Goal: Transaction & Acquisition: Purchase product/service

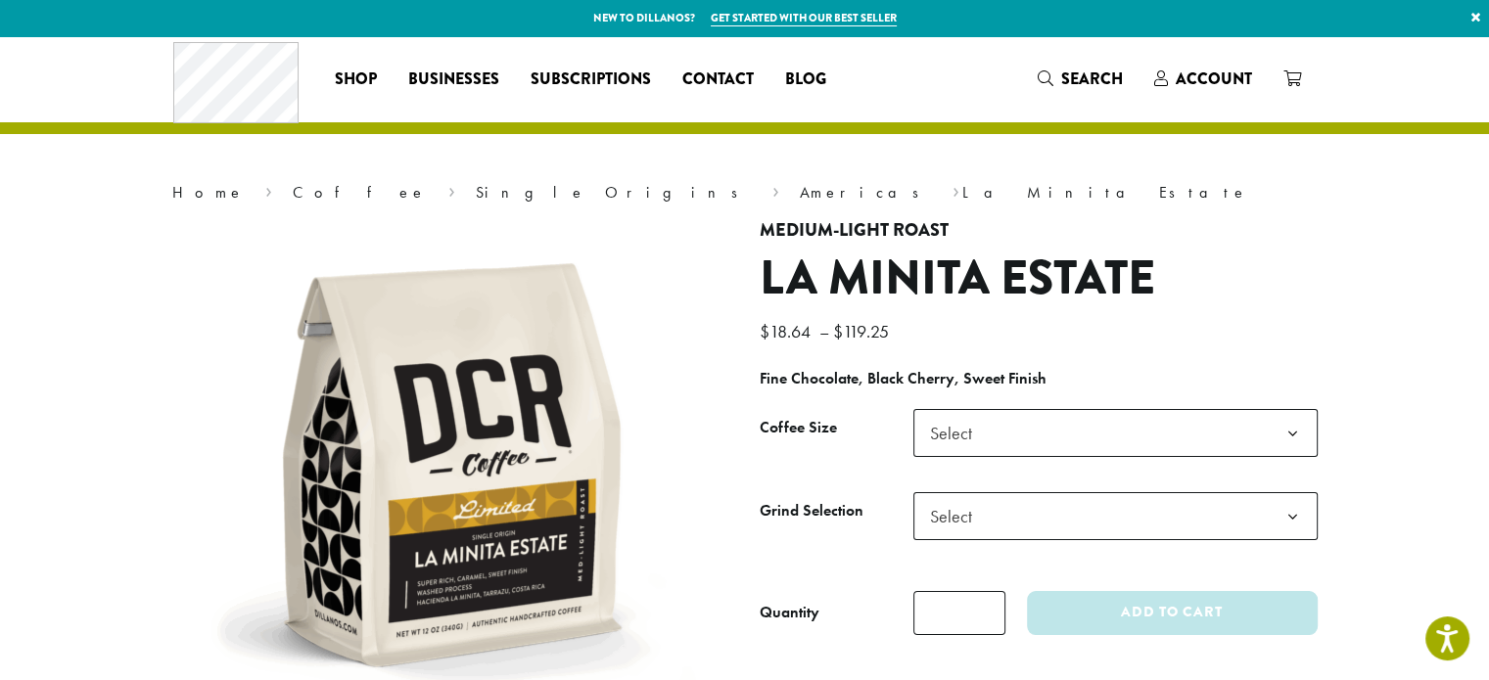
click at [1234, 274] on h1 "La Minita Estate" at bounding box center [1039, 279] width 558 height 57
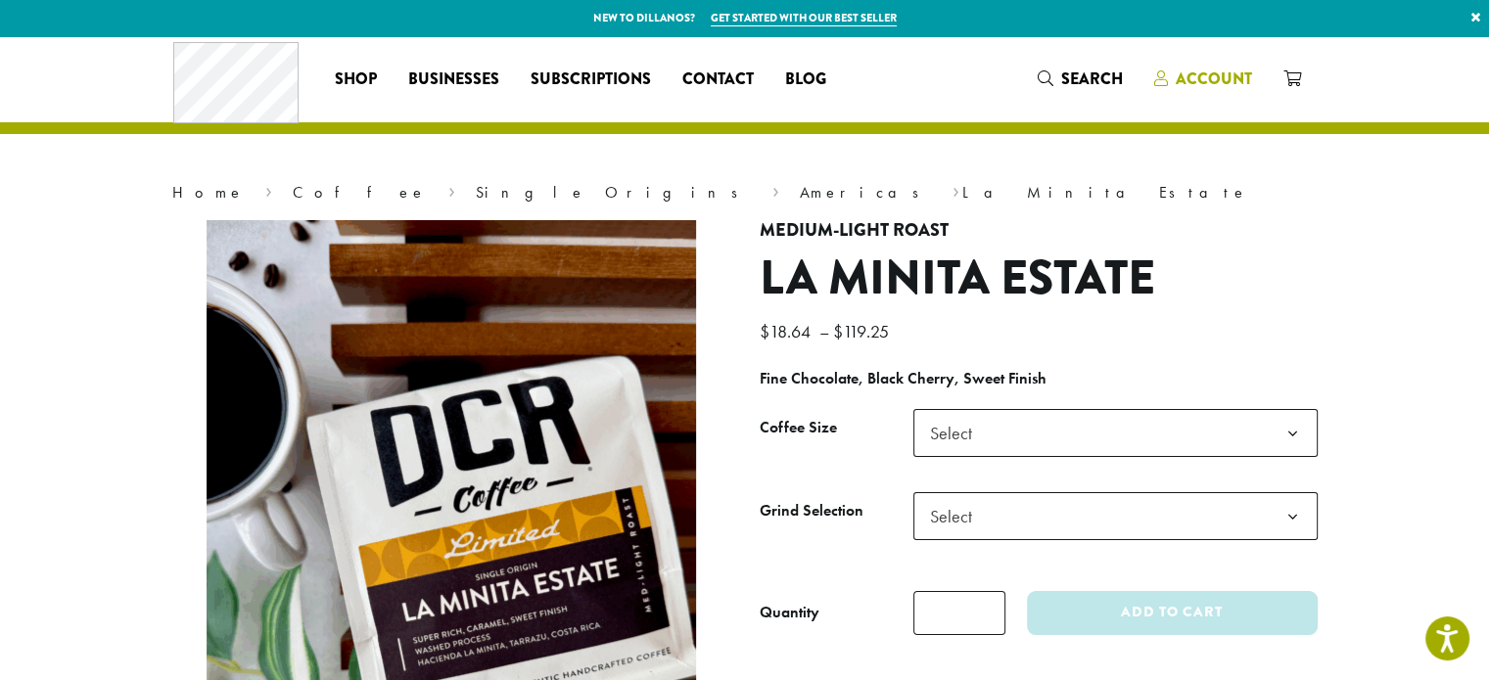
click at [1230, 87] on span "Account" at bounding box center [1214, 79] width 76 height 23
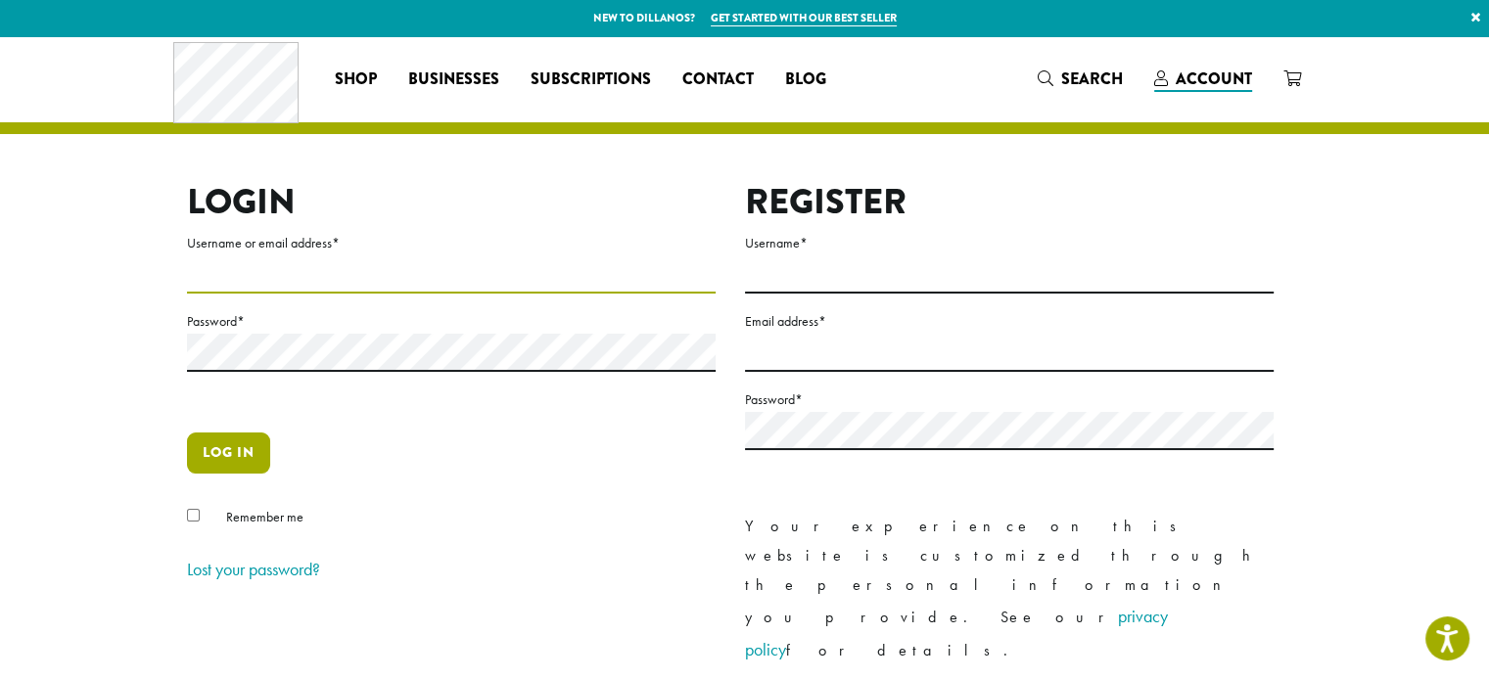
type input "**********"
click at [228, 458] on button "Log in" at bounding box center [228, 453] width 83 height 41
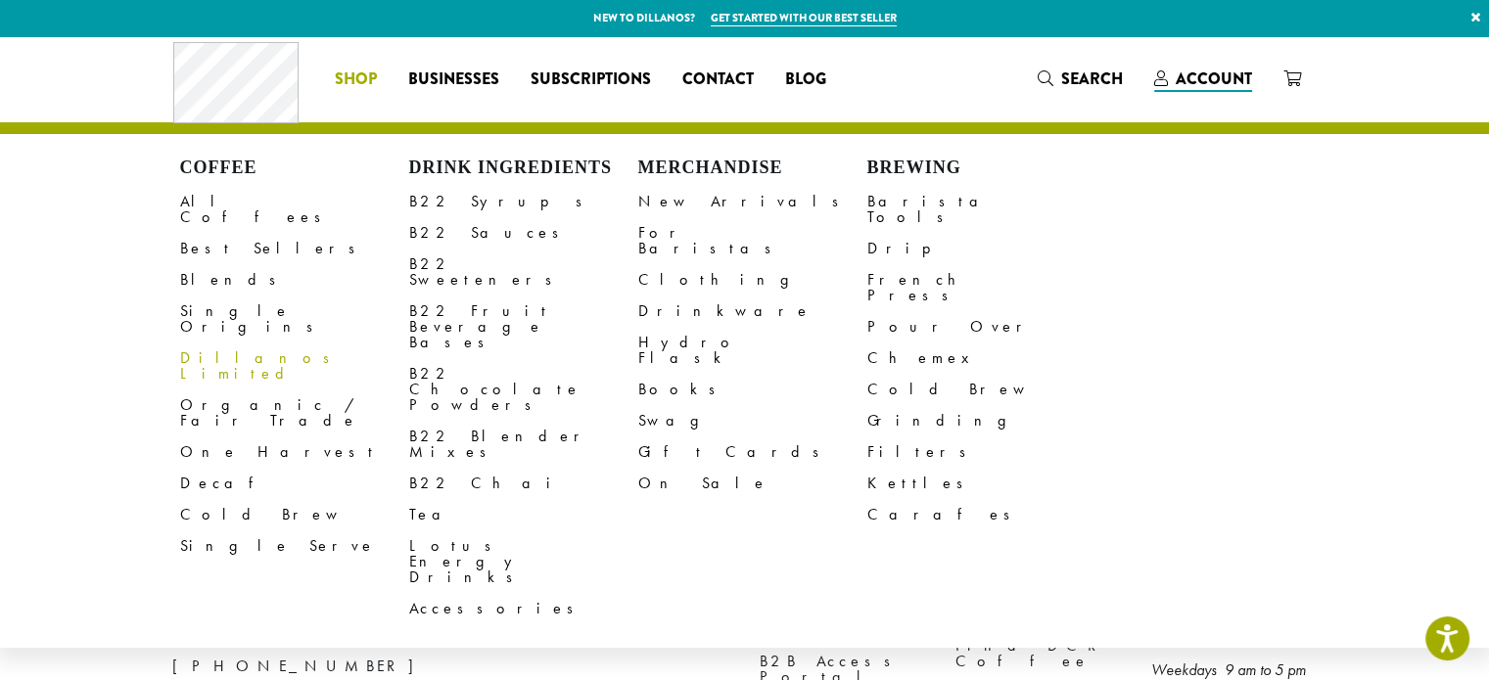
click at [238, 343] on link "Dillanos Limited" at bounding box center [294, 366] width 229 height 47
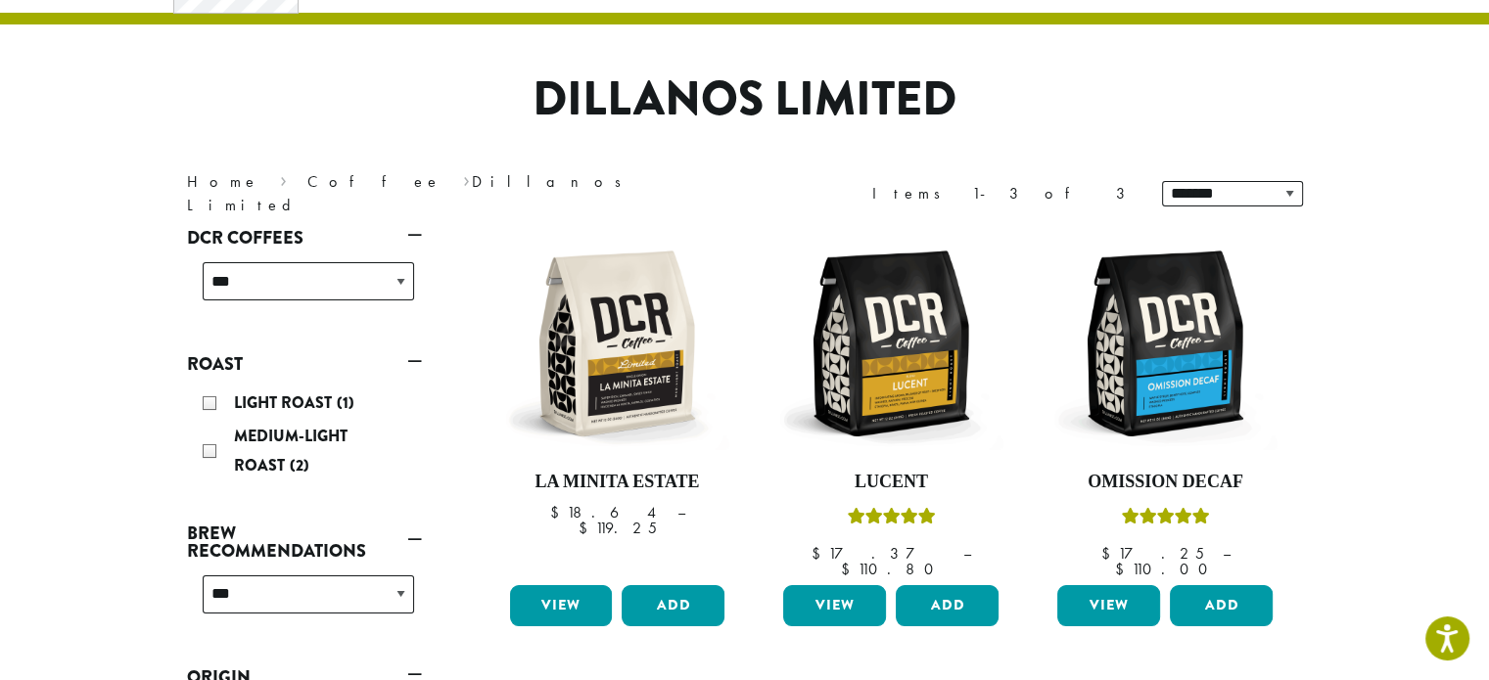
scroll to position [274, 0]
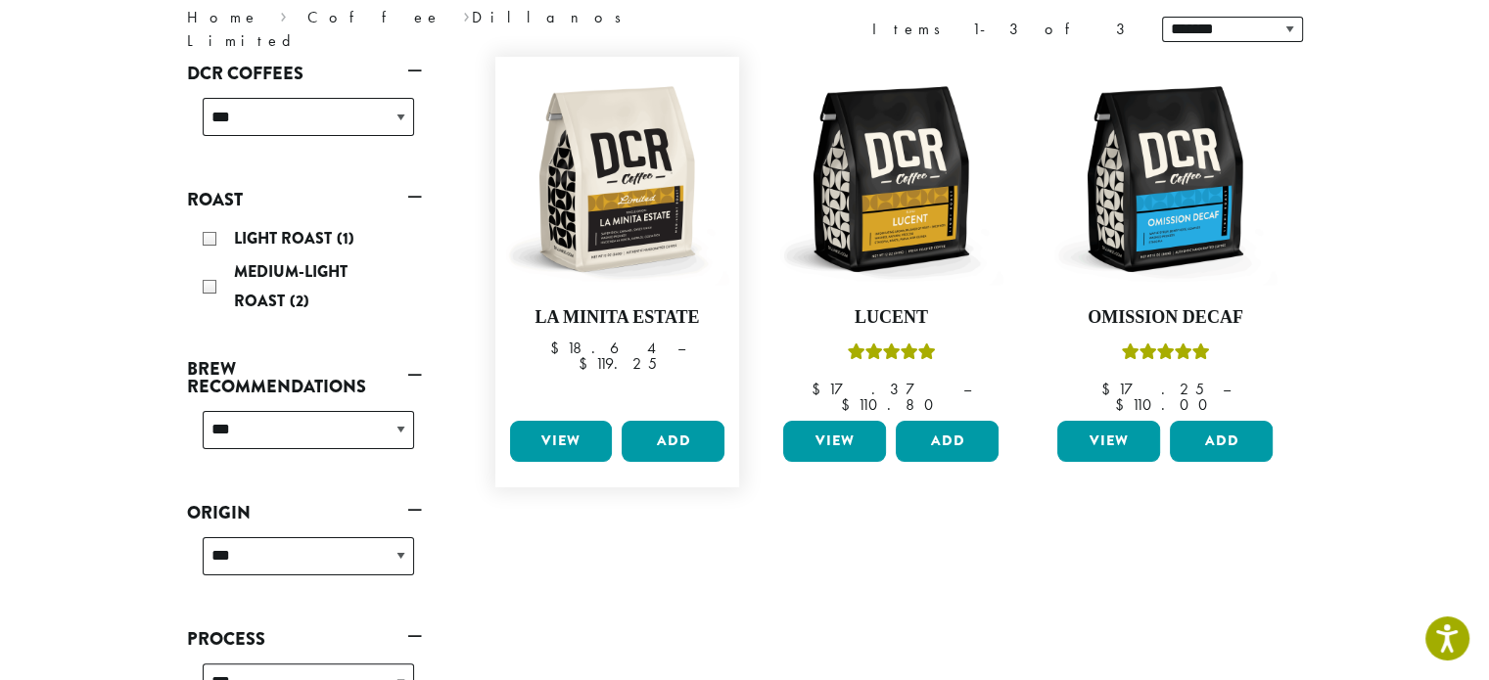
click at [561, 421] on link "View" at bounding box center [561, 441] width 103 height 41
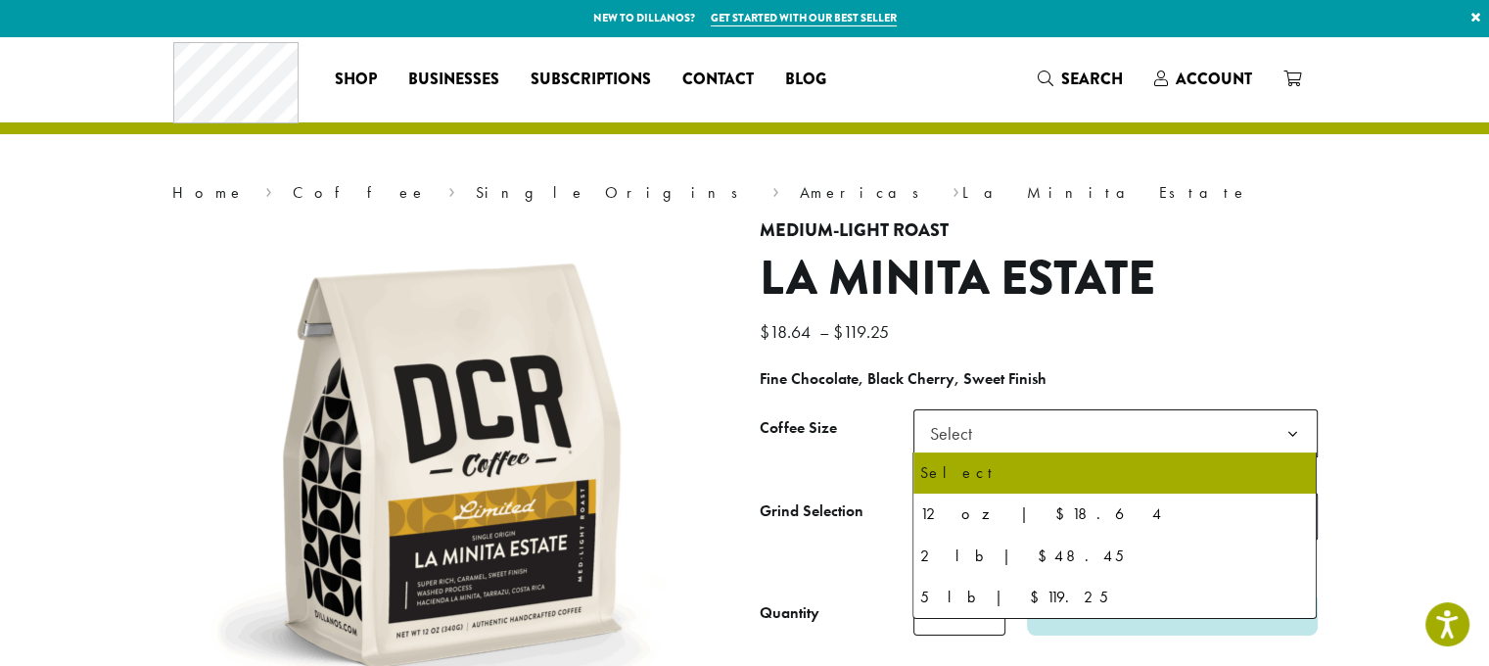
click at [1298, 432] on b at bounding box center [1293, 434] width 48 height 48
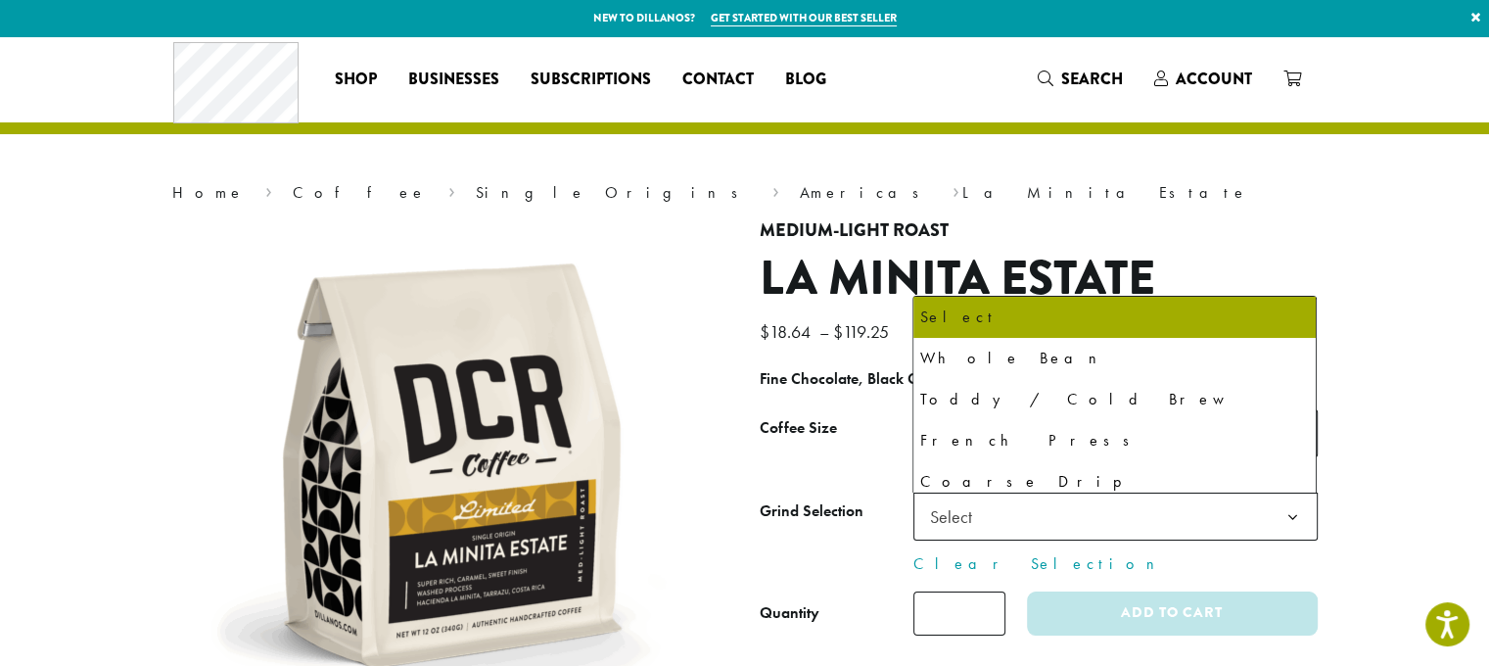
click at [1288, 511] on b at bounding box center [1293, 517] width 48 height 48
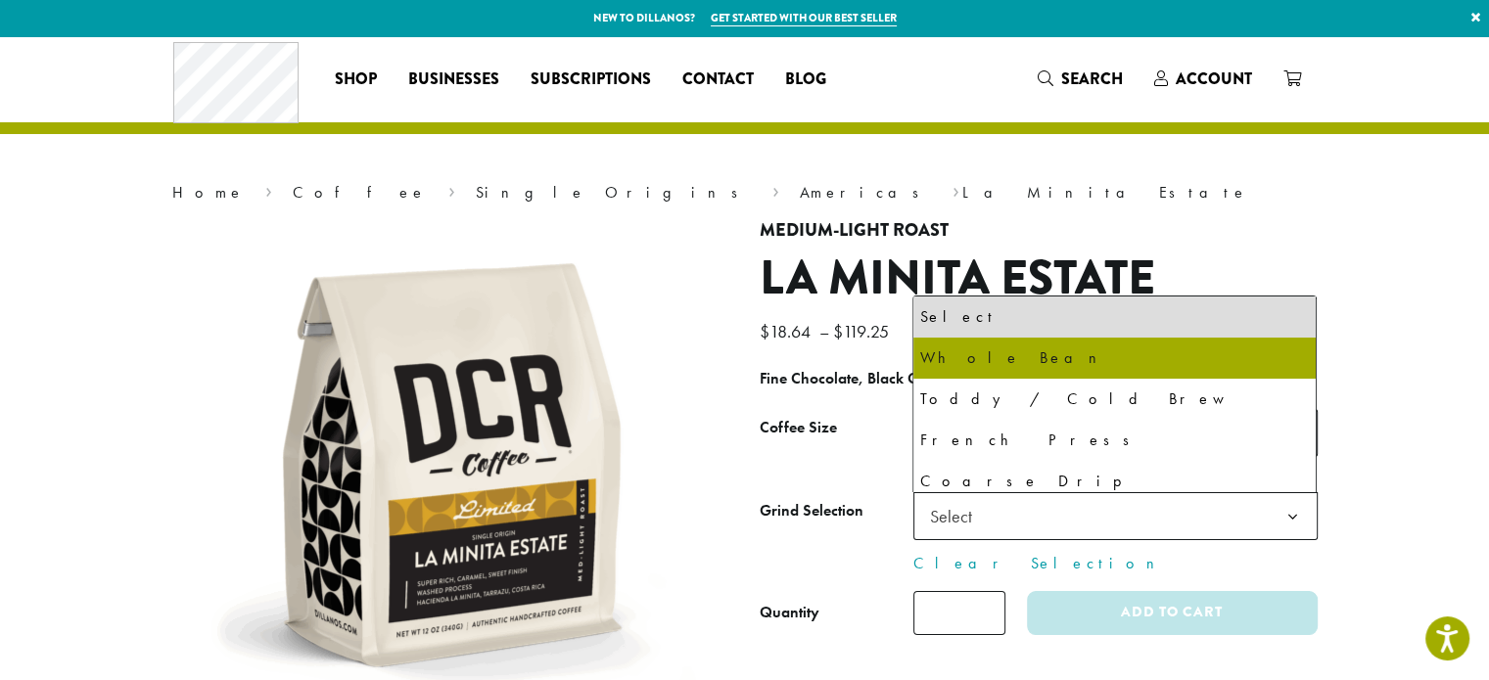
select select "*********"
select select "**********"
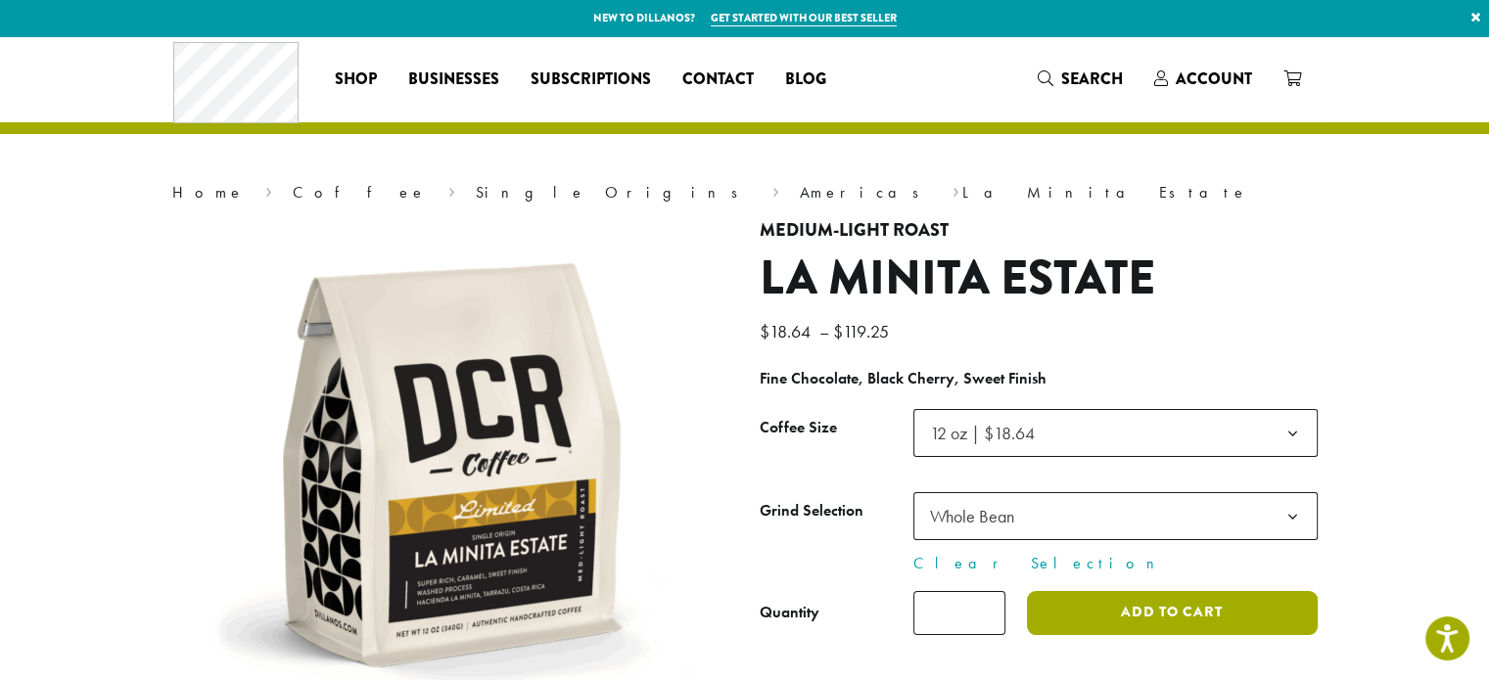
click at [1167, 620] on button "Add to cart" at bounding box center [1172, 613] width 290 height 44
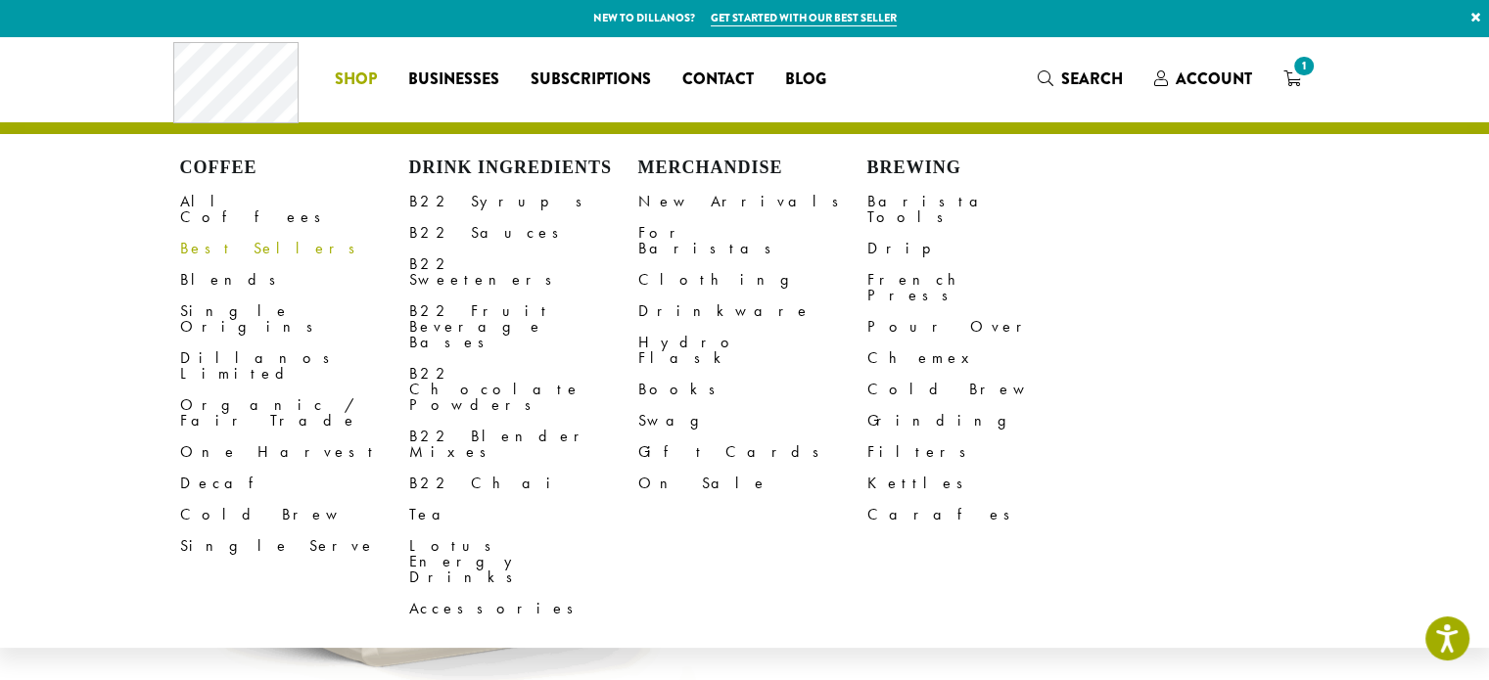
click at [204, 235] on link "Best Sellers" at bounding box center [294, 248] width 229 height 31
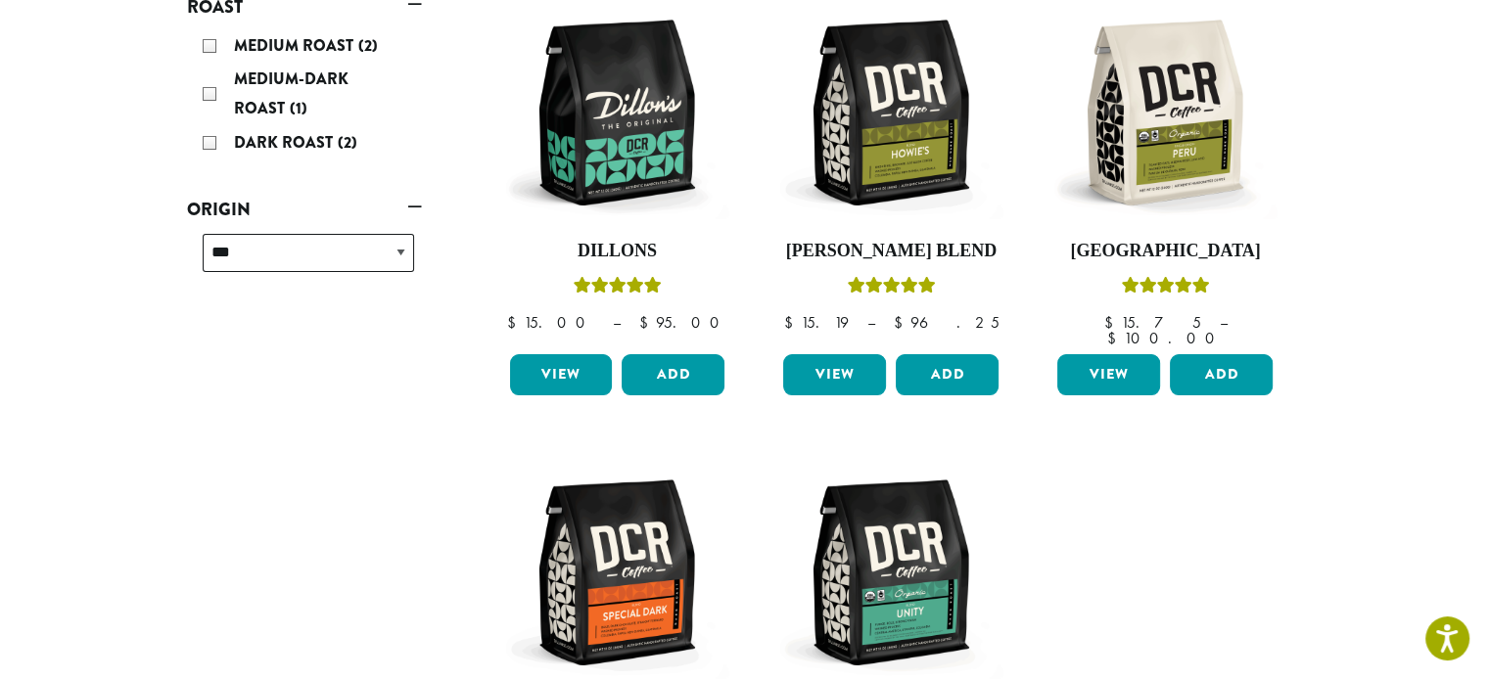
scroll to position [313, 0]
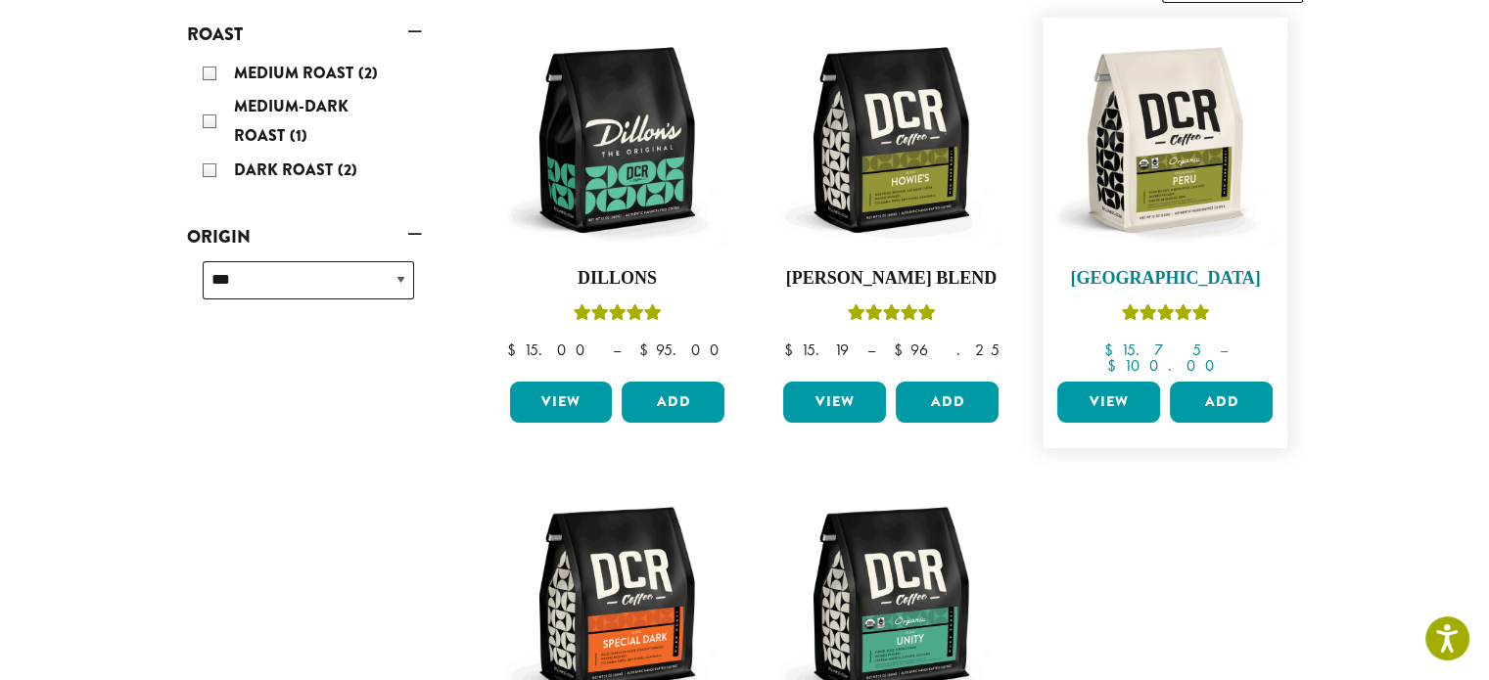
click at [1148, 148] on img at bounding box center [1164, 139] width 225 height 225
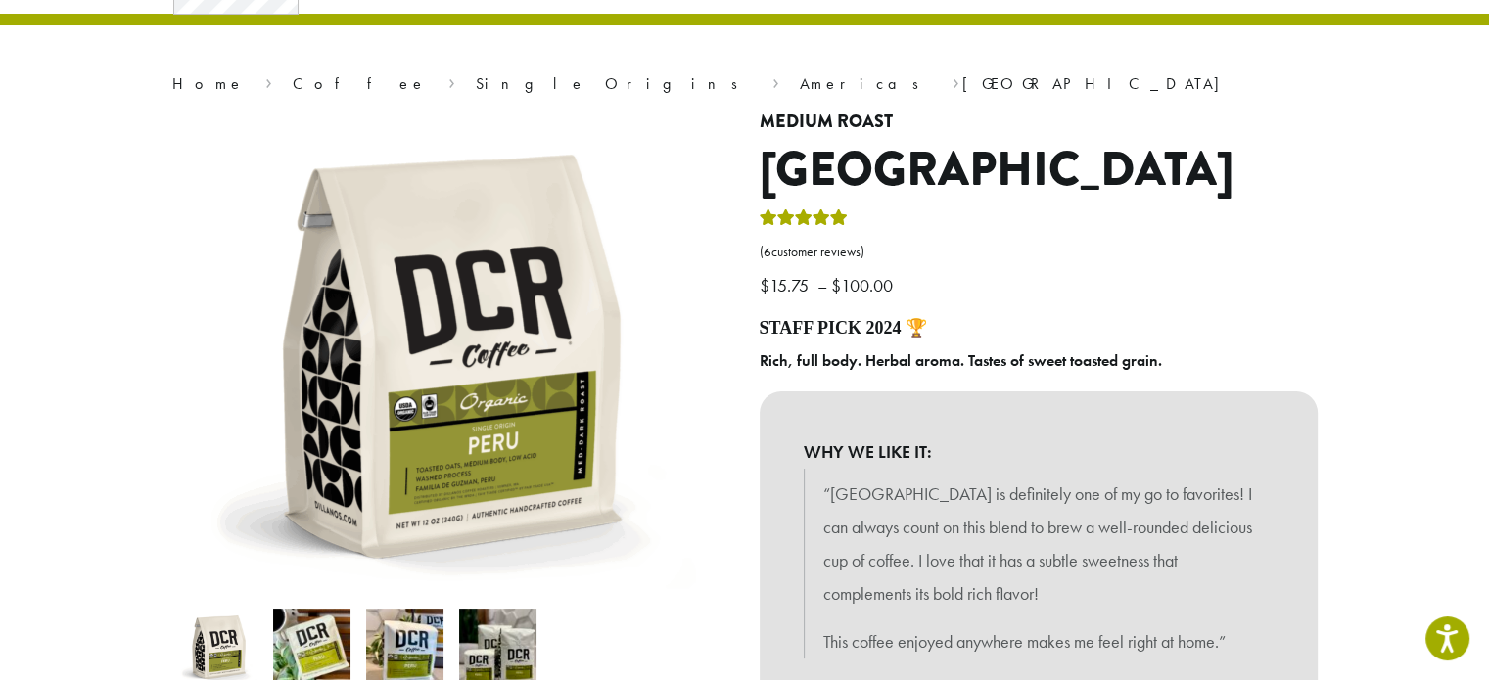
scroll to position [157, 0]
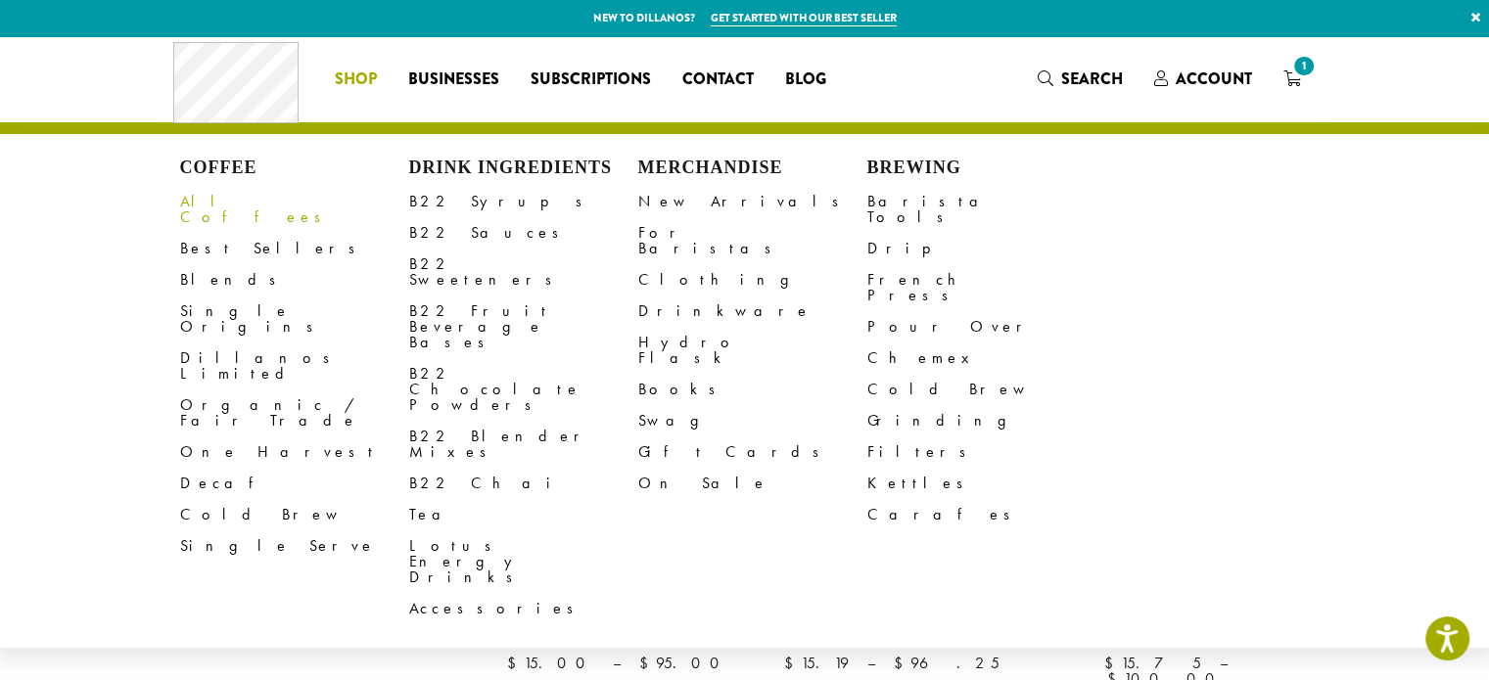
click at [215, 198] on link "All Coffees" at bounding box center [294, 209] width 229 height 47
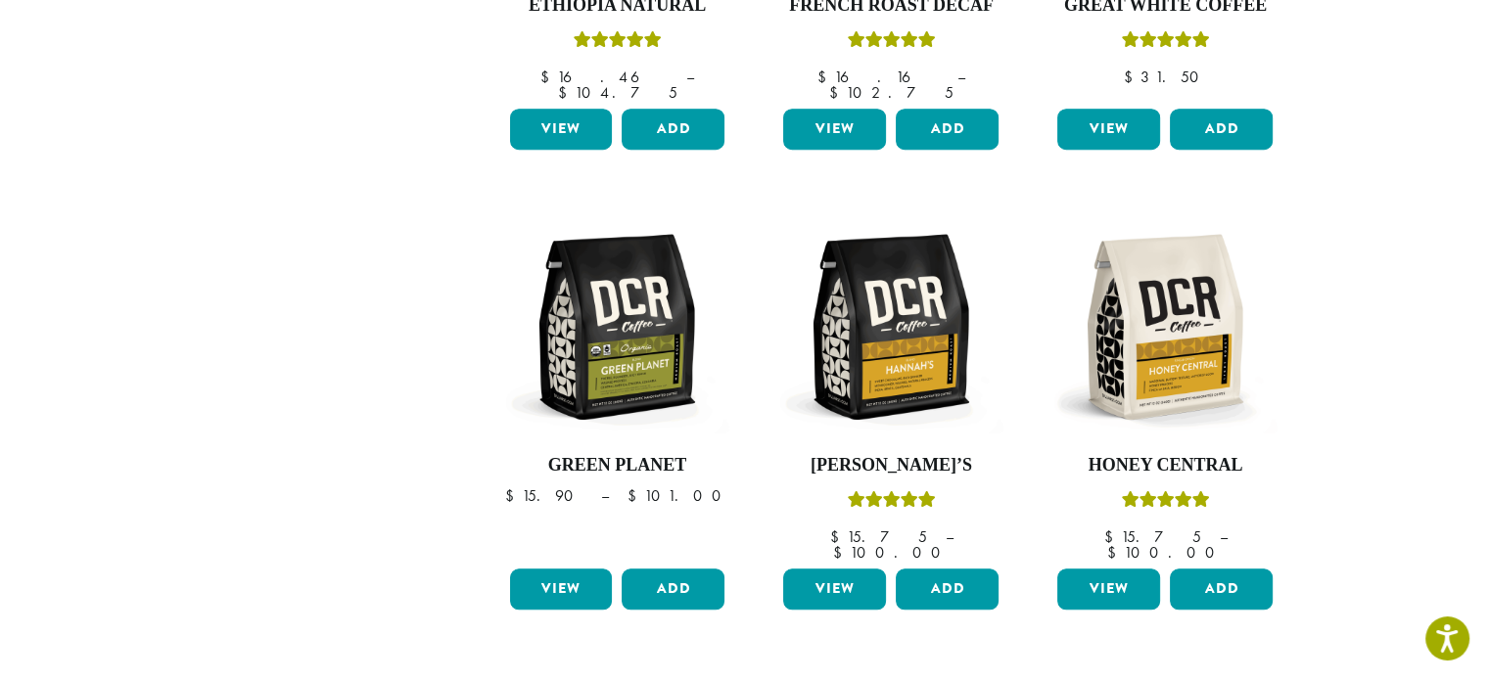
scroll to position [1558, 0]
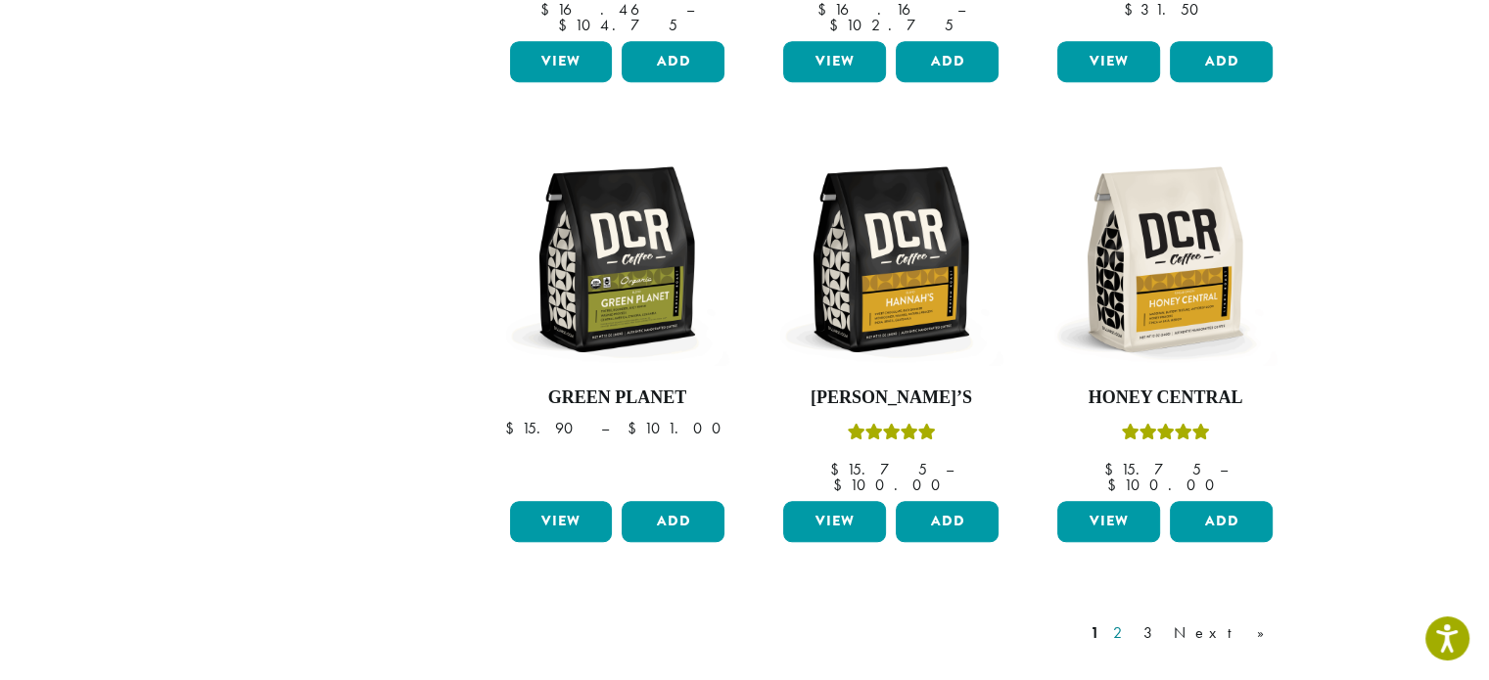
click at [1134, 622] on link "2" at bounding box center [1121, 633] width 24 height 23
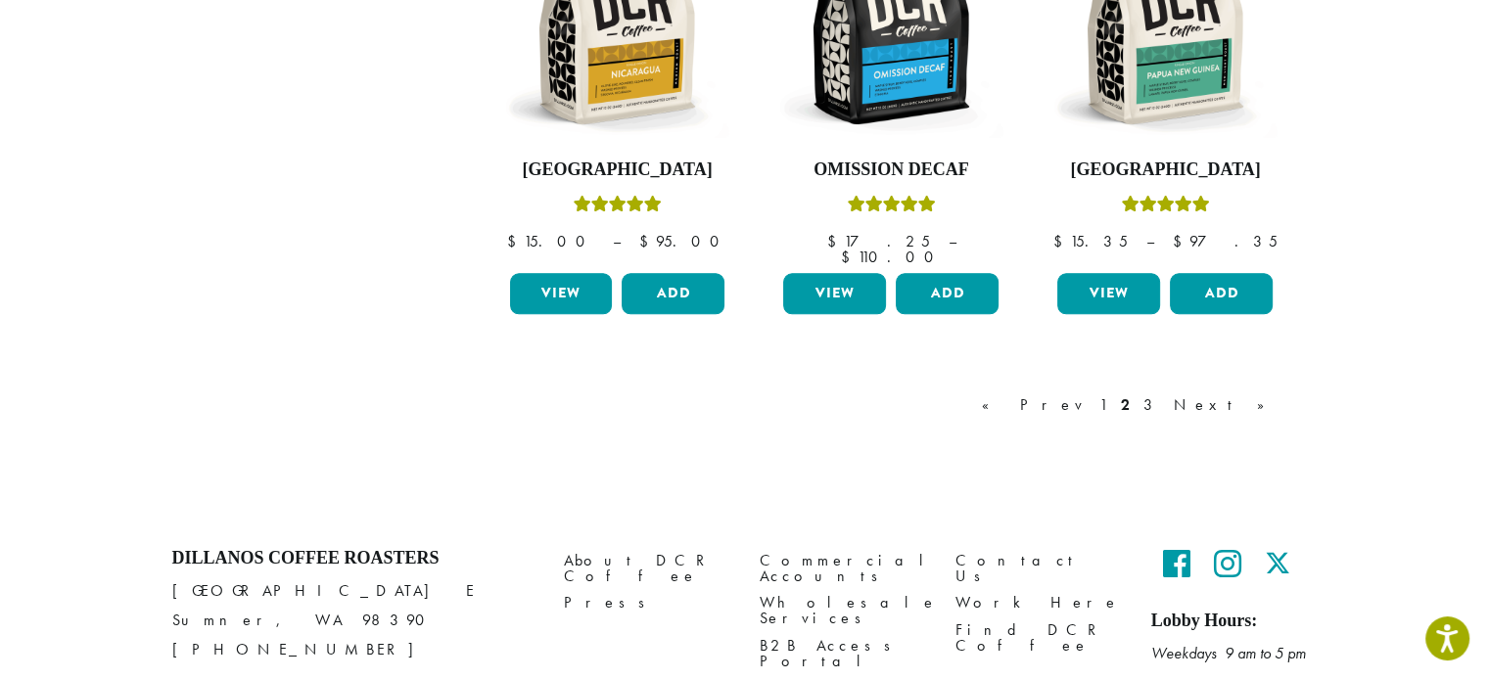
scroll to position [1804, 0]
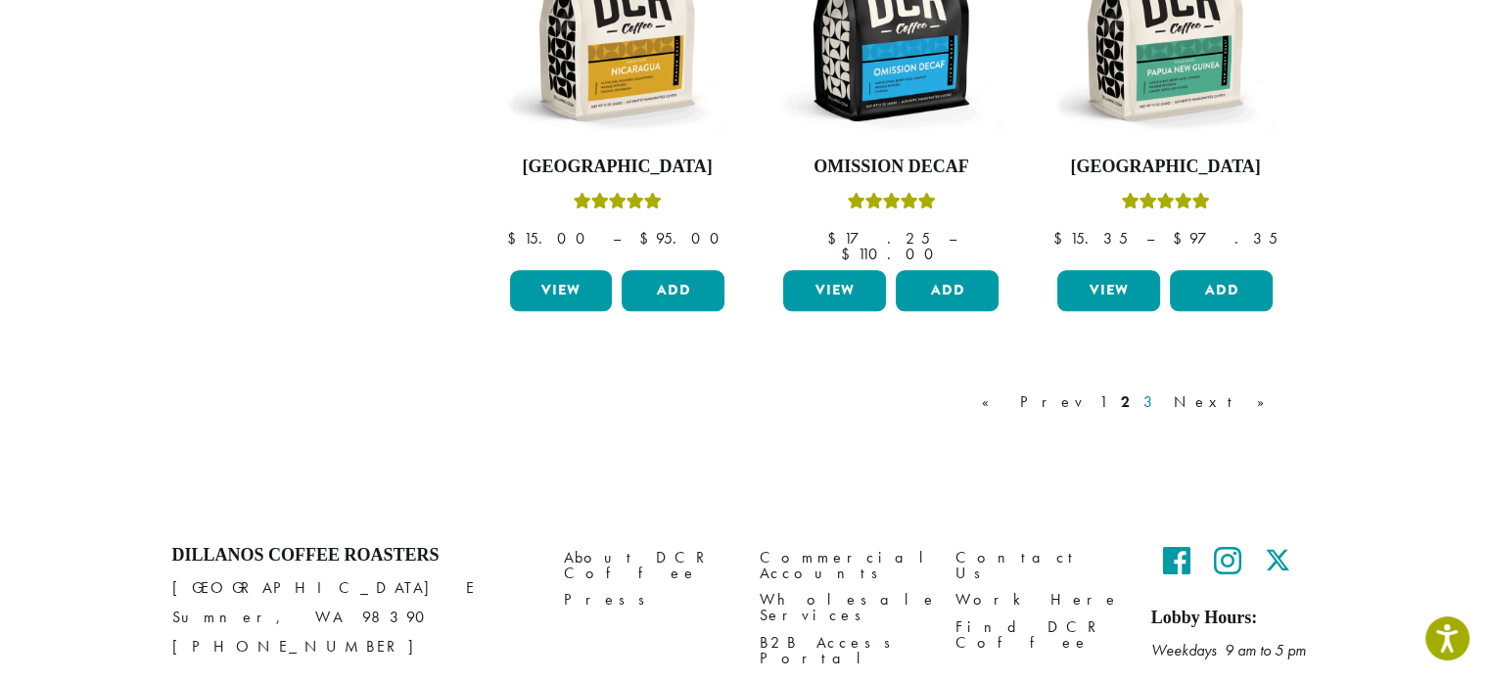
click at [1164, 391] on link "3" at bounding box center [1152, 402] width 24 height 23
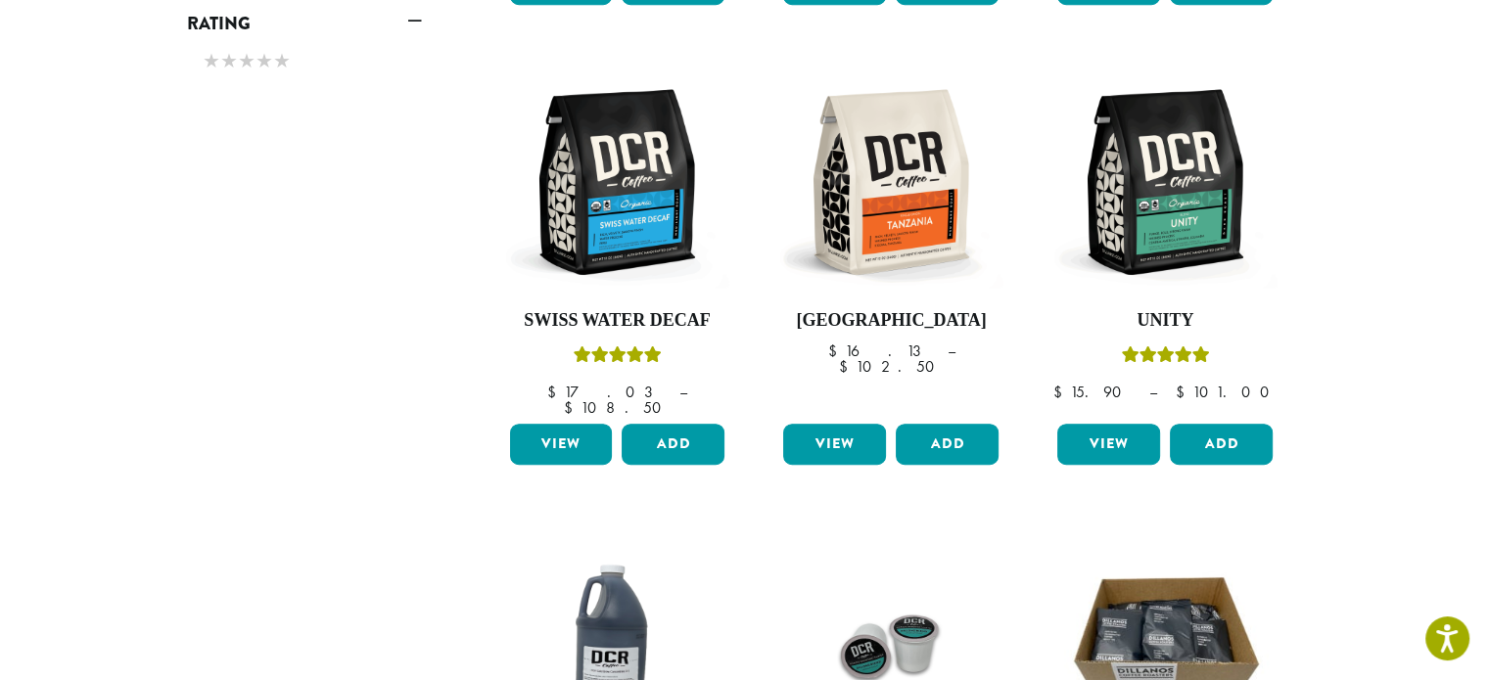
scroll to position [1178, 0]
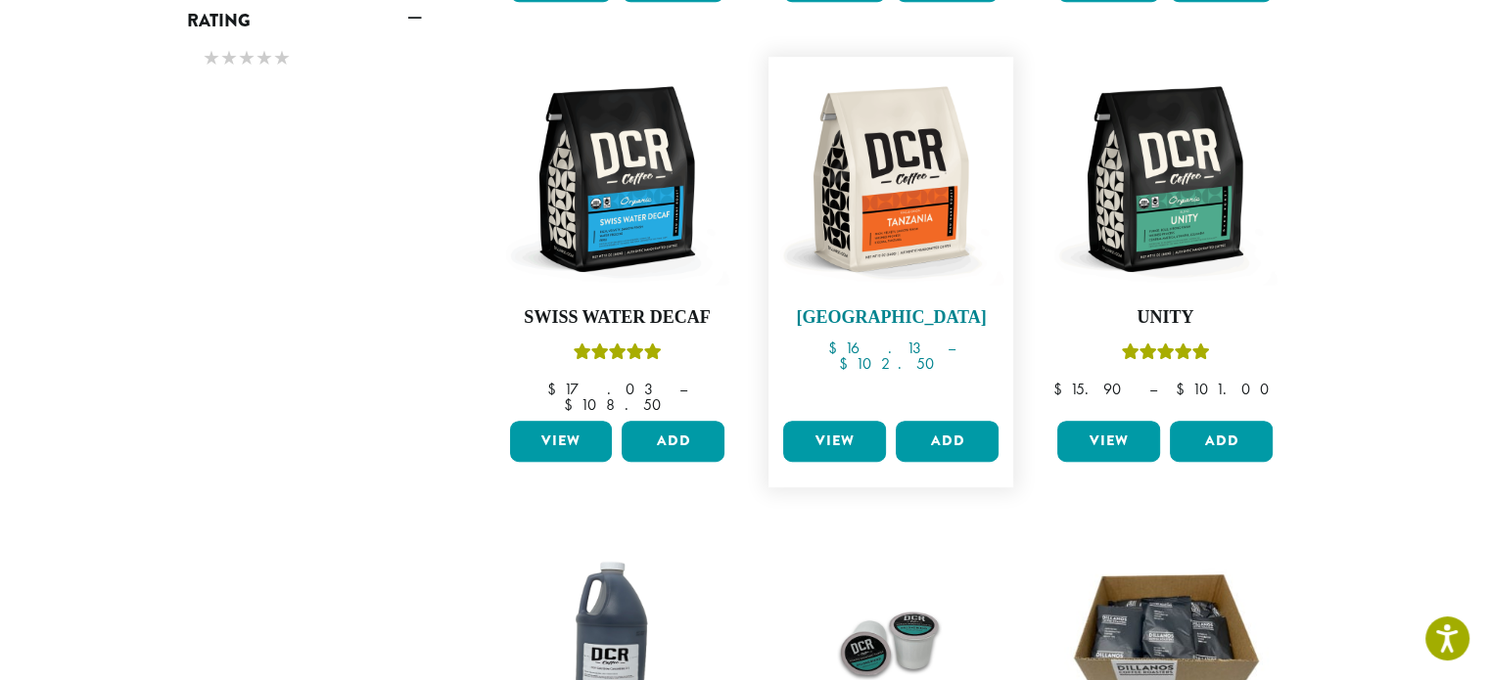
click at [936, 187] on img at bounding box center [890, 179] width 225 height 225
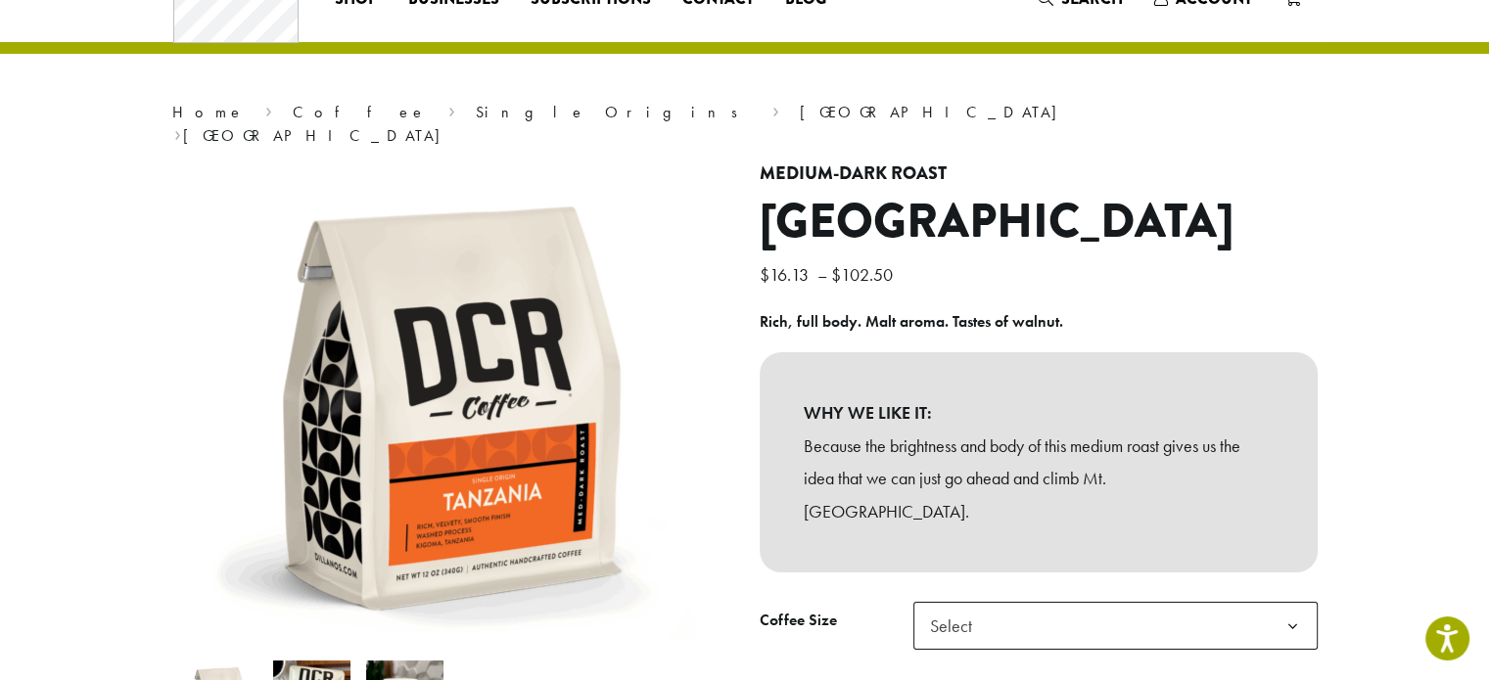
scroll to position [78, 0]
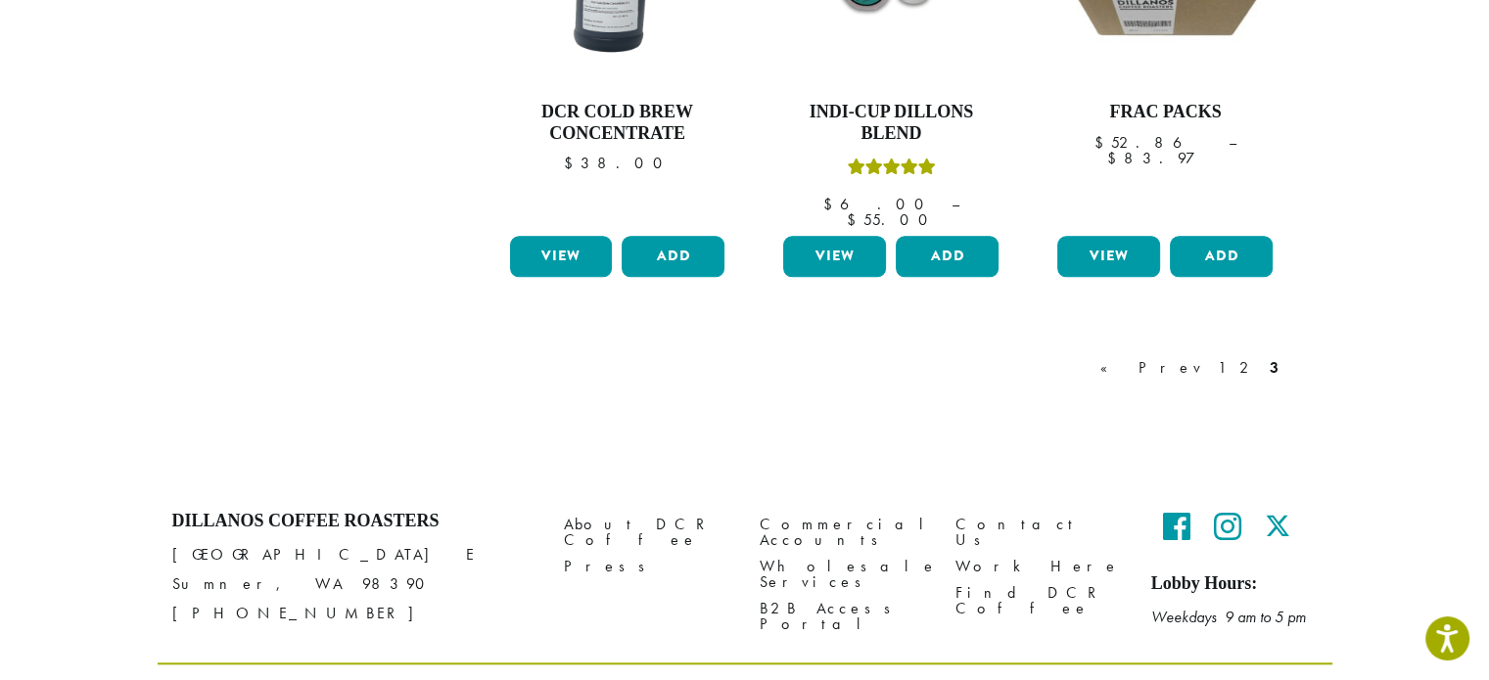
scroll to position [1844, 0]
click at [1255, 355] on link "2" at bounding box center [1247, 366] width 24 height 23
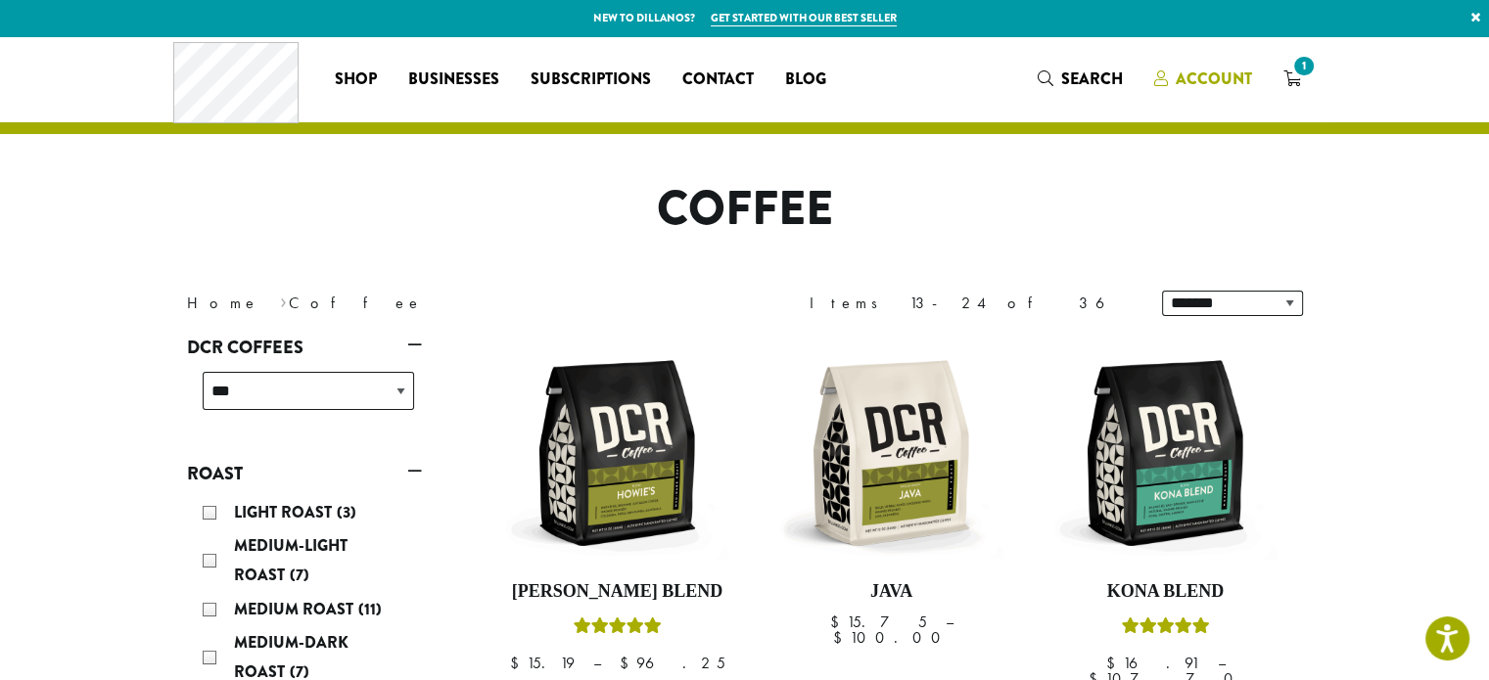
click at [1213, 81] on span "Account" at bounding box center [1214, 79] width 76 height 23
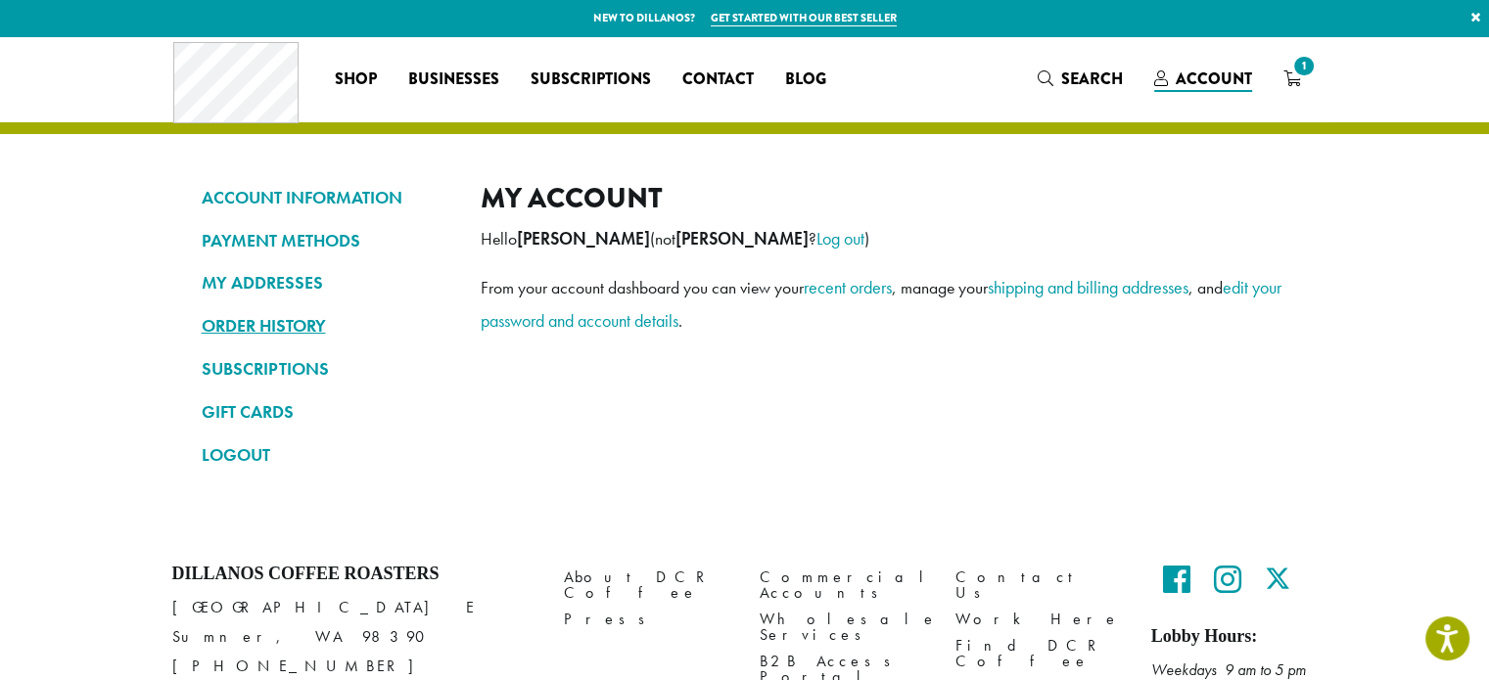
click at [265, 328] on link "ORDER HISTORY" at bounding box center [327, 325] width 250 height 33
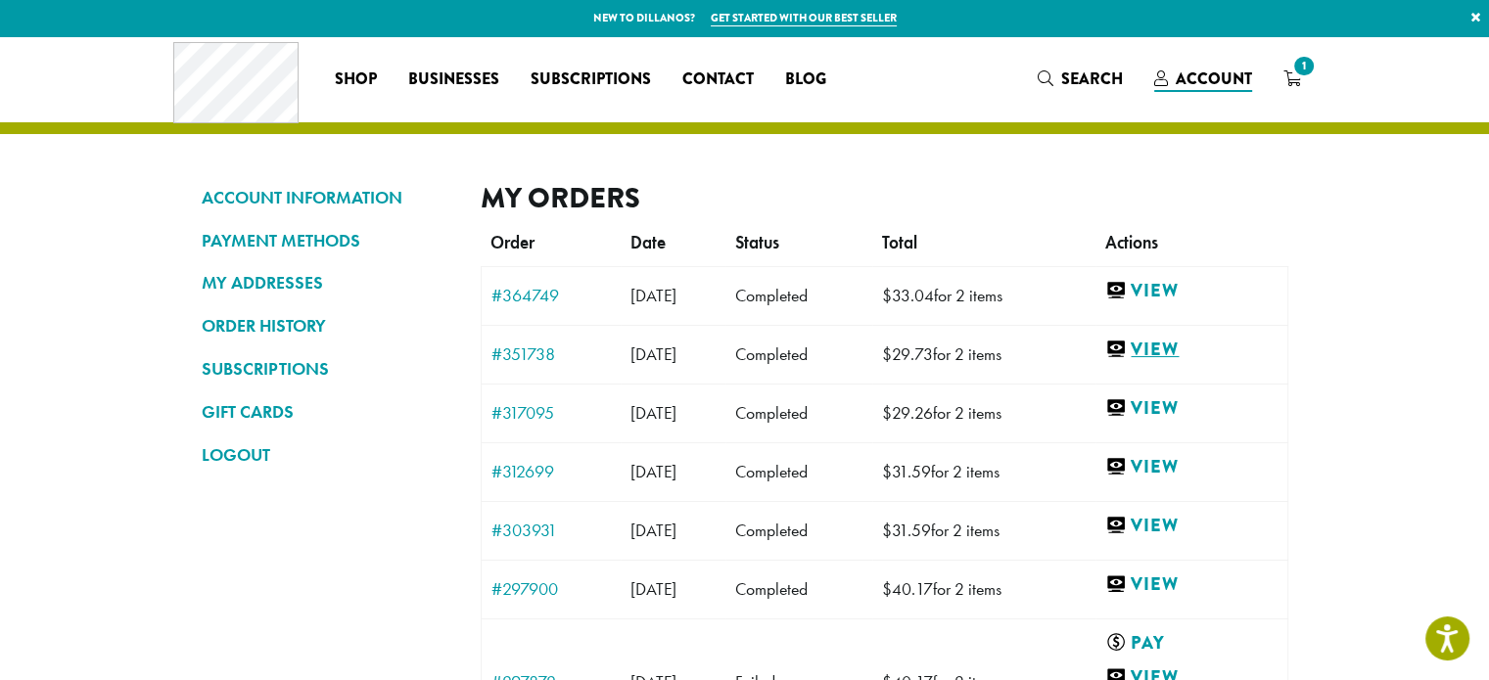
click at [1179, 351] on link "View" at bounding box center [1190, 350] width 171 height 24
click at [1190, 410] on link "View" at bounding box center [1190, 408] width 171 height 24
click at [1183, 473] on link "View" at bounding box center [1190, 467] width 171 height 24
click at [1187, 285] on link "View" at bounding box center [1190, 291] width 171 height 24
click at [1181, 582] on link "View" at bounding box center [1190, 585] width 171 height 24
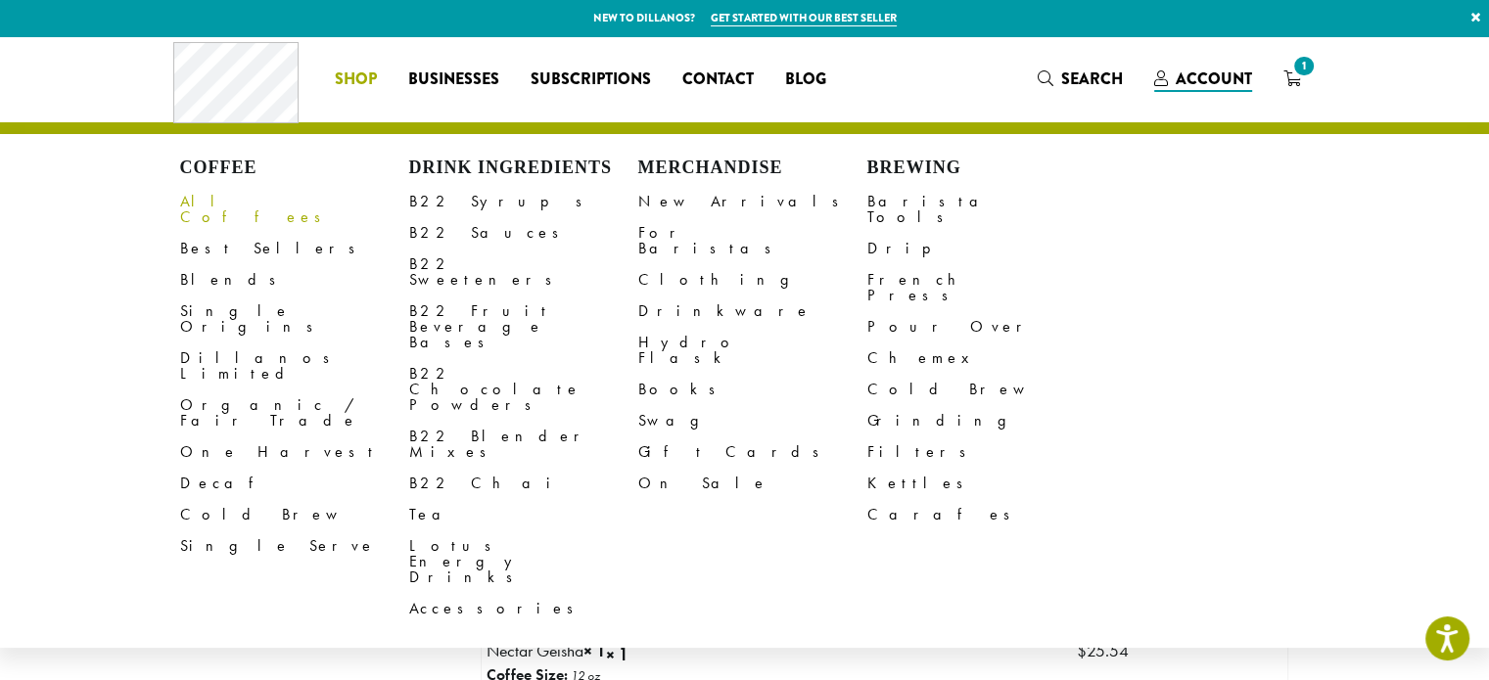
click at [202, 211] on link "All Coffees" at bounding box center [294, 209] width 229 height 47
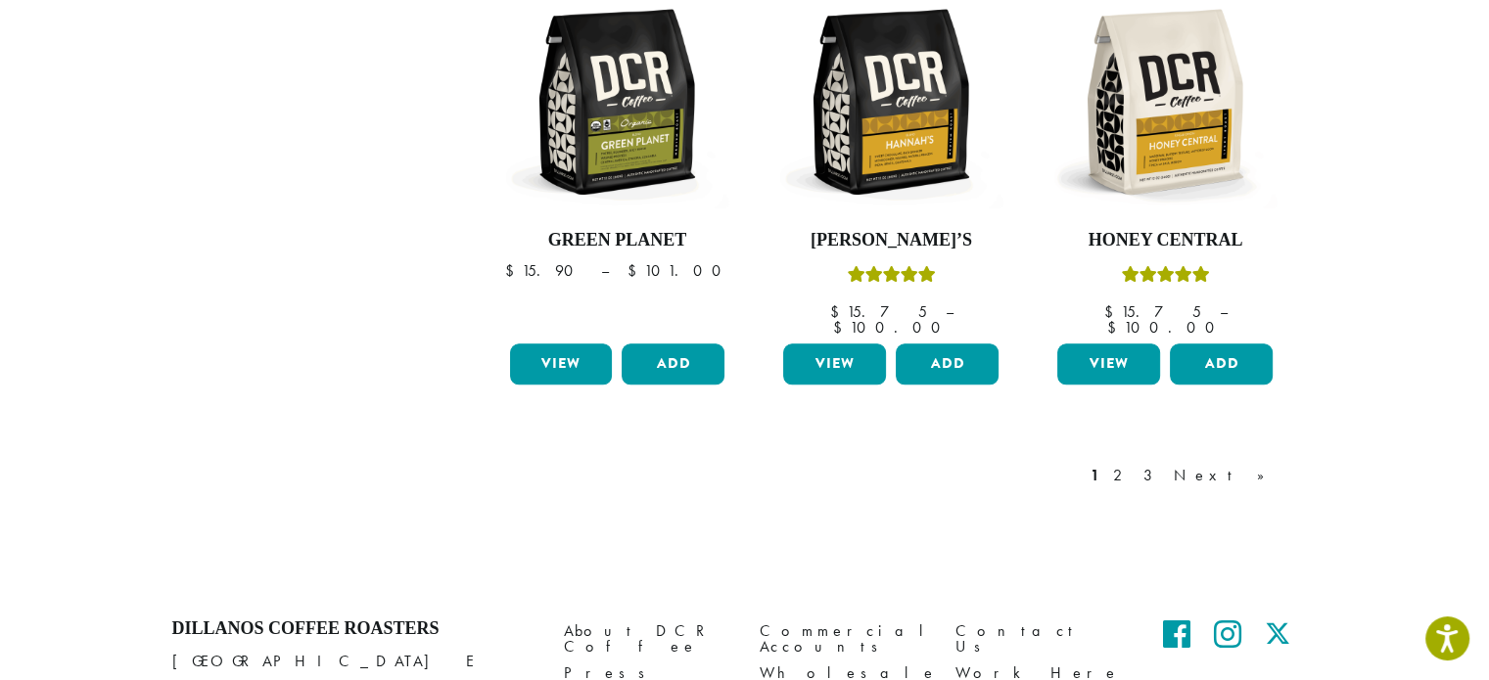
scroll to position [1723, 0]
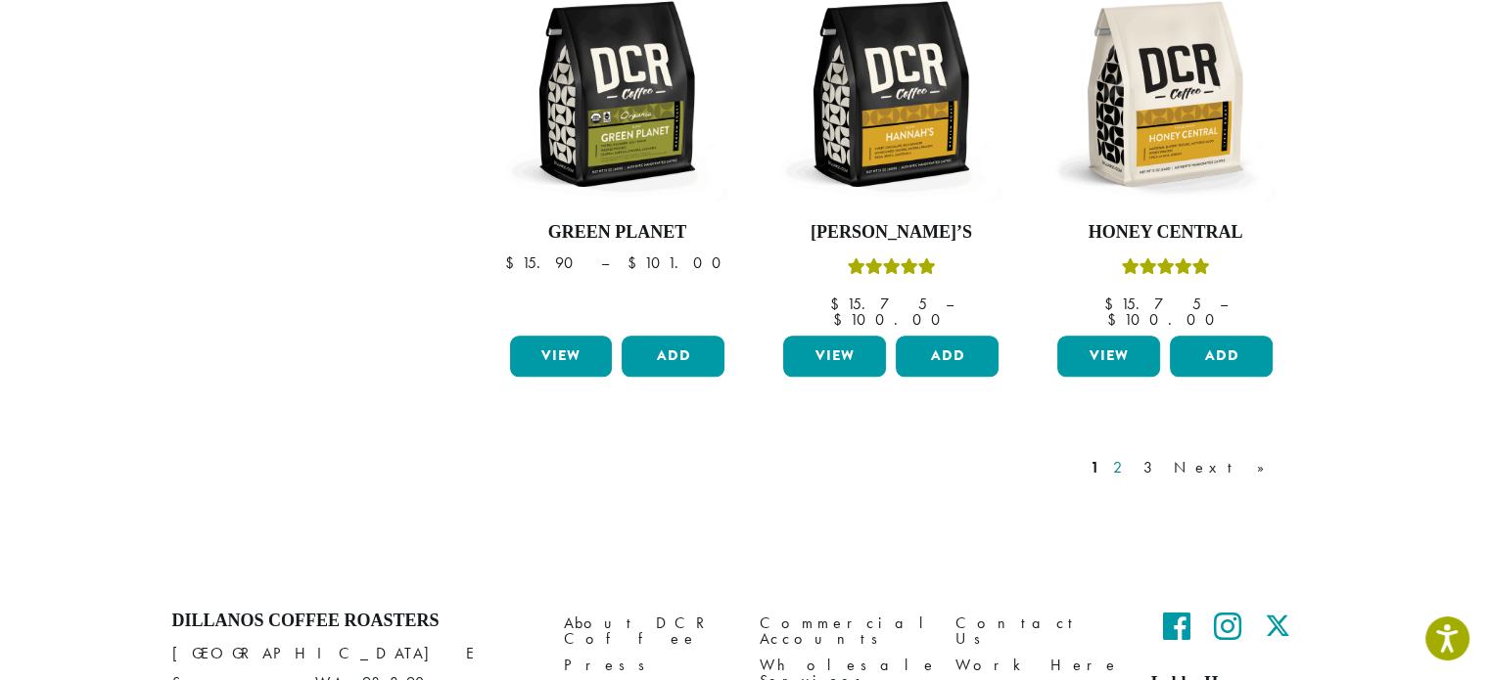
click at [1134, 456] on link "2" at bounding box center [1121, 467] width 24 height 23
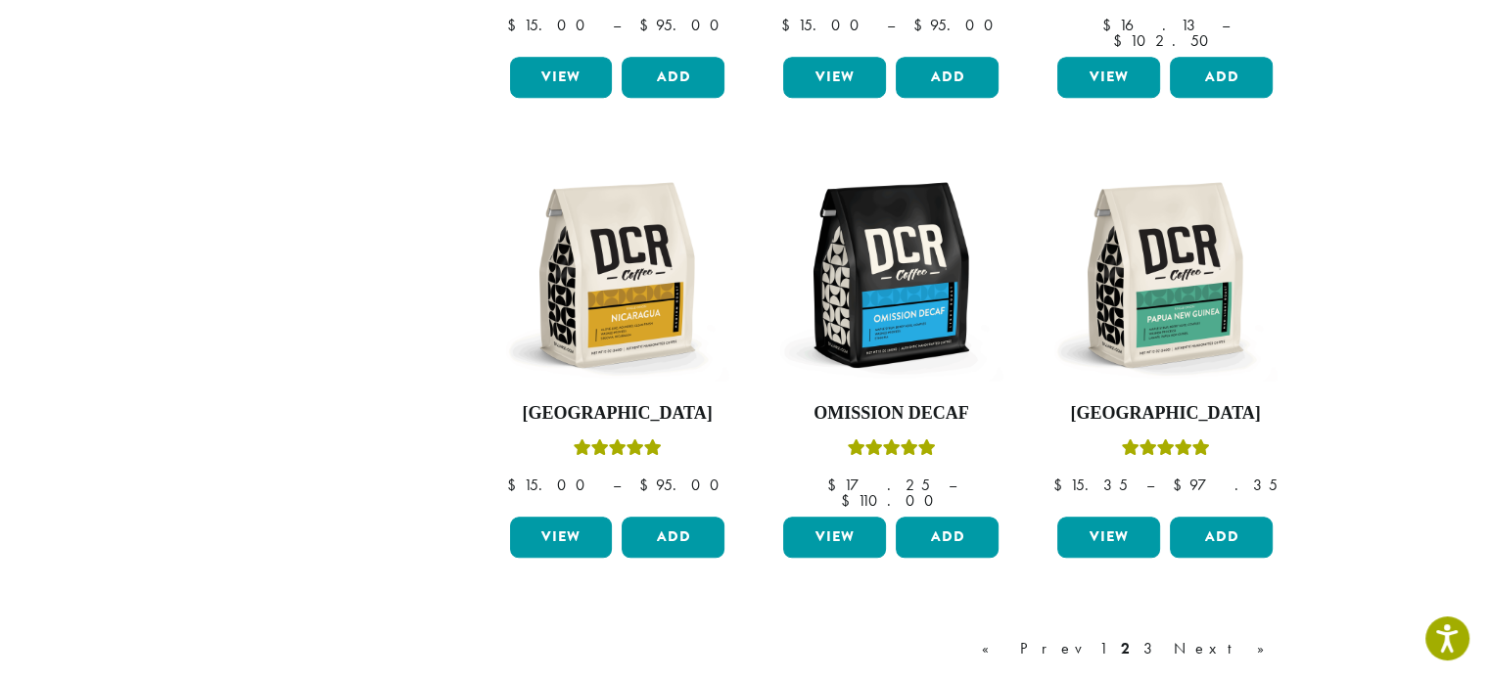
scroll to position [1569, 0]
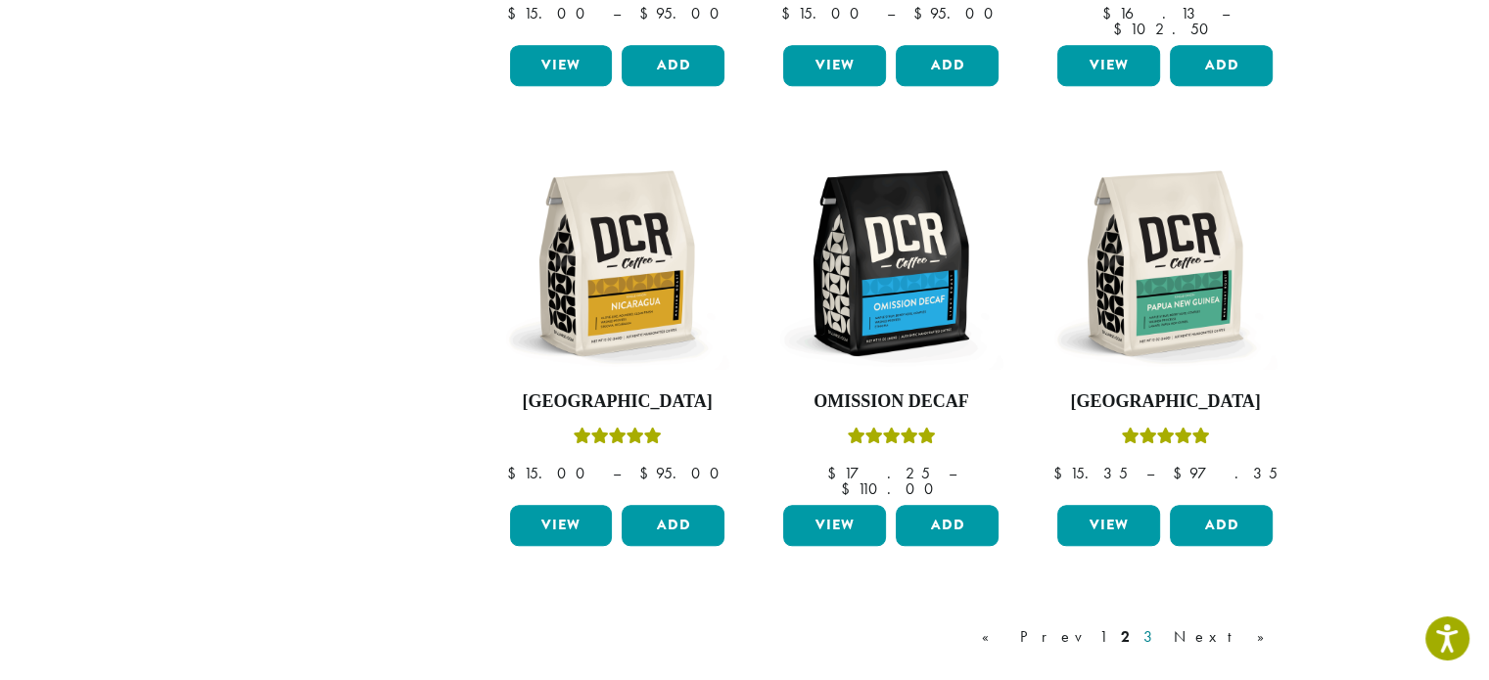
click at [1164, 626] on link "3" at bounding box center [1152, 637] width 24 height 23
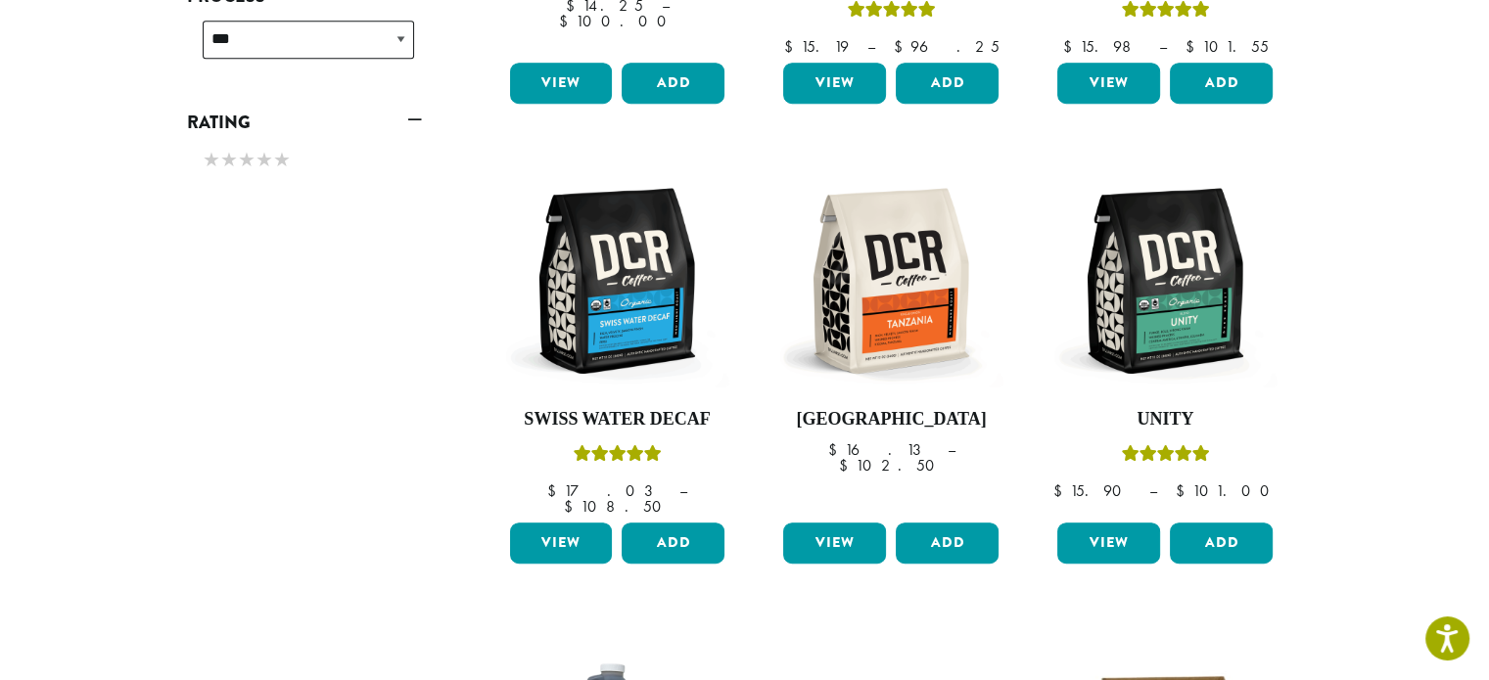
scroll to position [1021, 0]
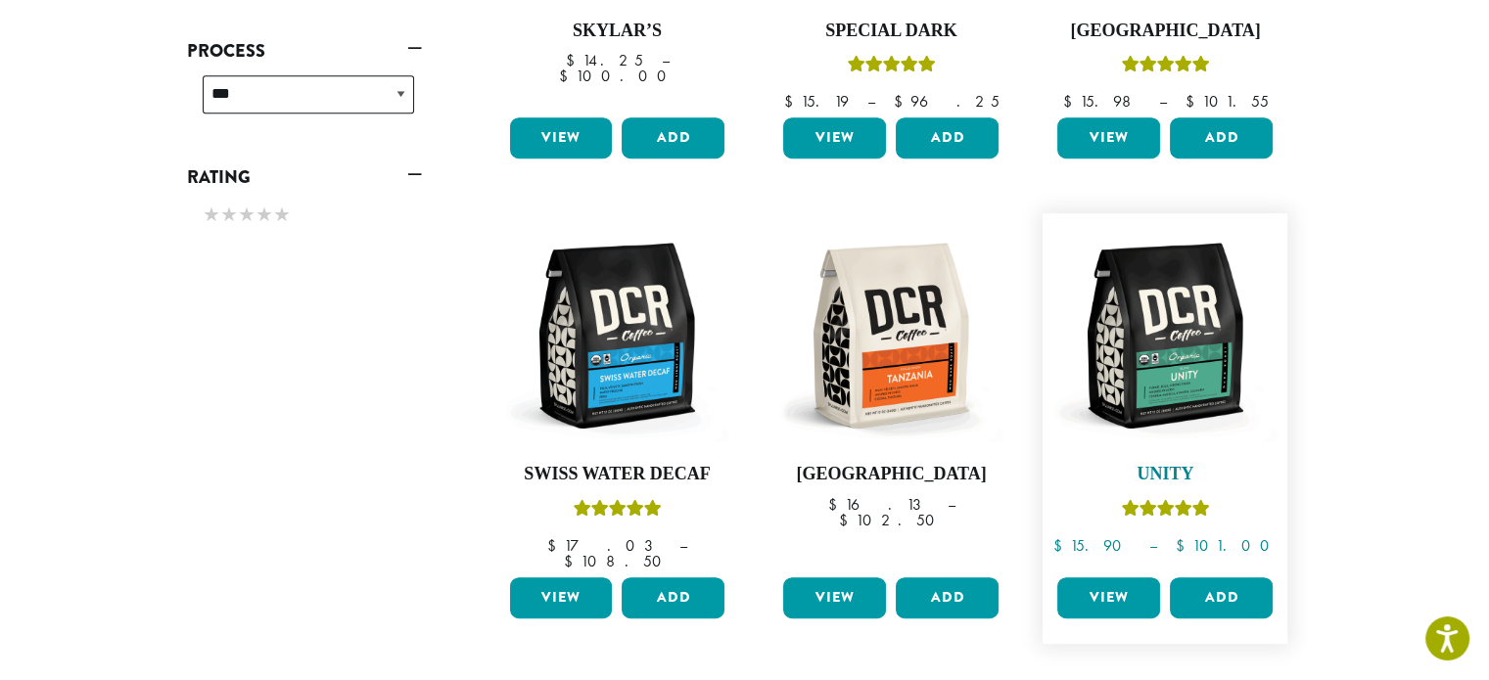
click at [1142, 326] on img at bounding box center [1164, 335] width 225 height 225
click at [470, 144] on div "**********" at bounding box center [892, 283] width 852 height 1946
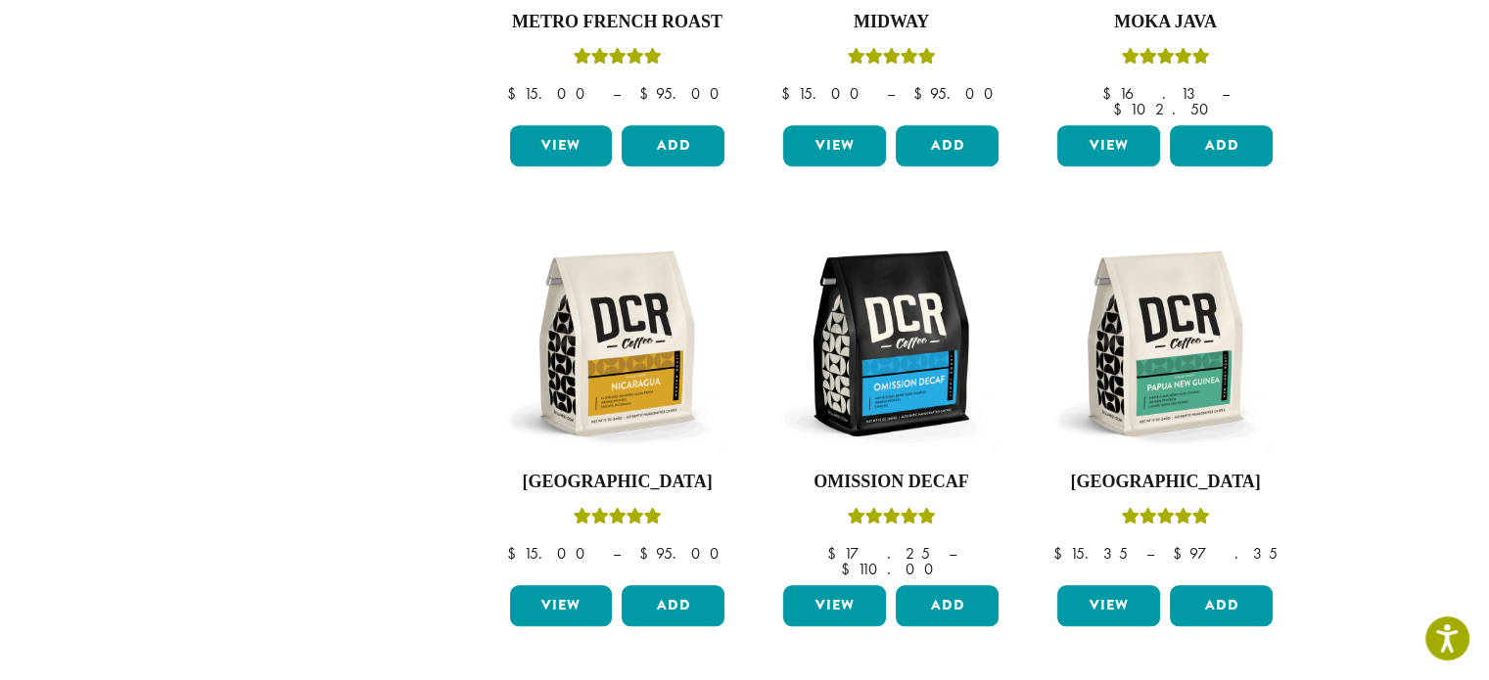
scroll to position [1491, 0]
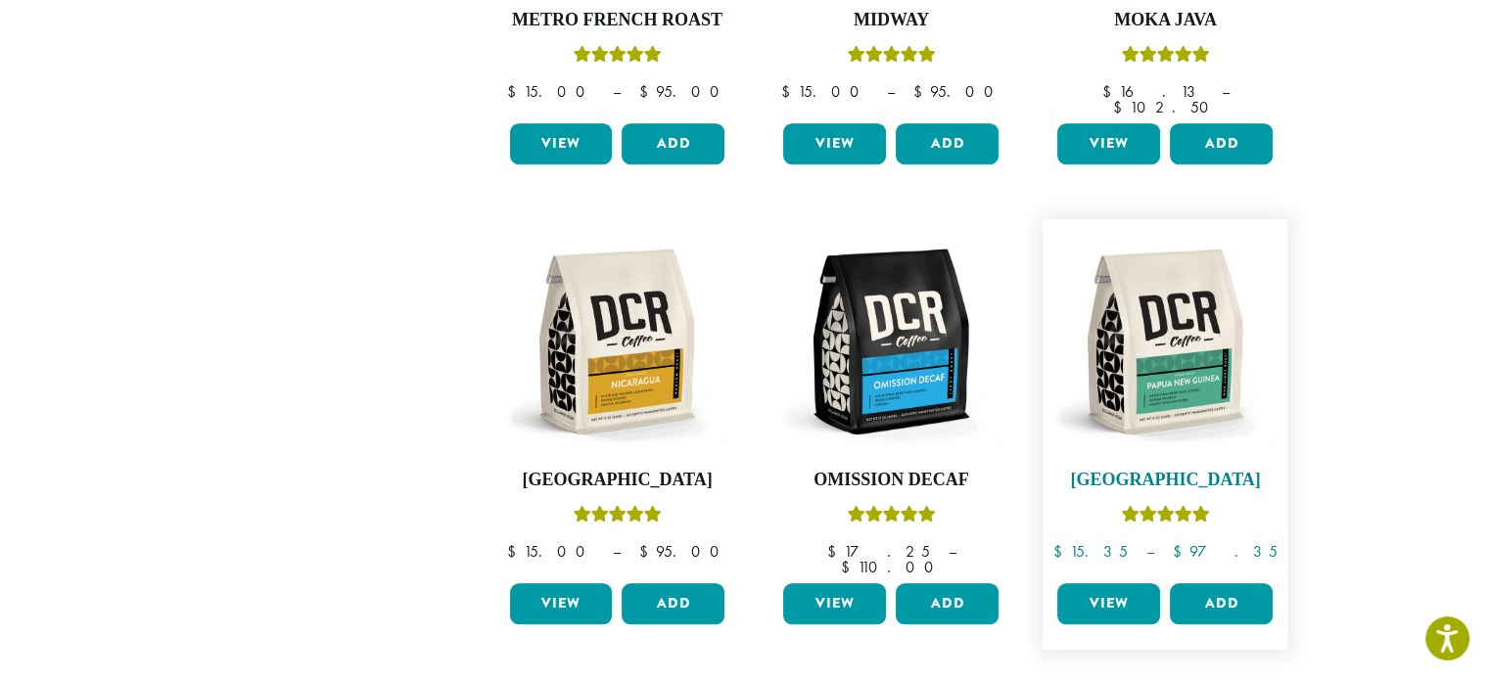
click at [1182, 334] on img at bounding box center [1164, 341] width 225 height 225
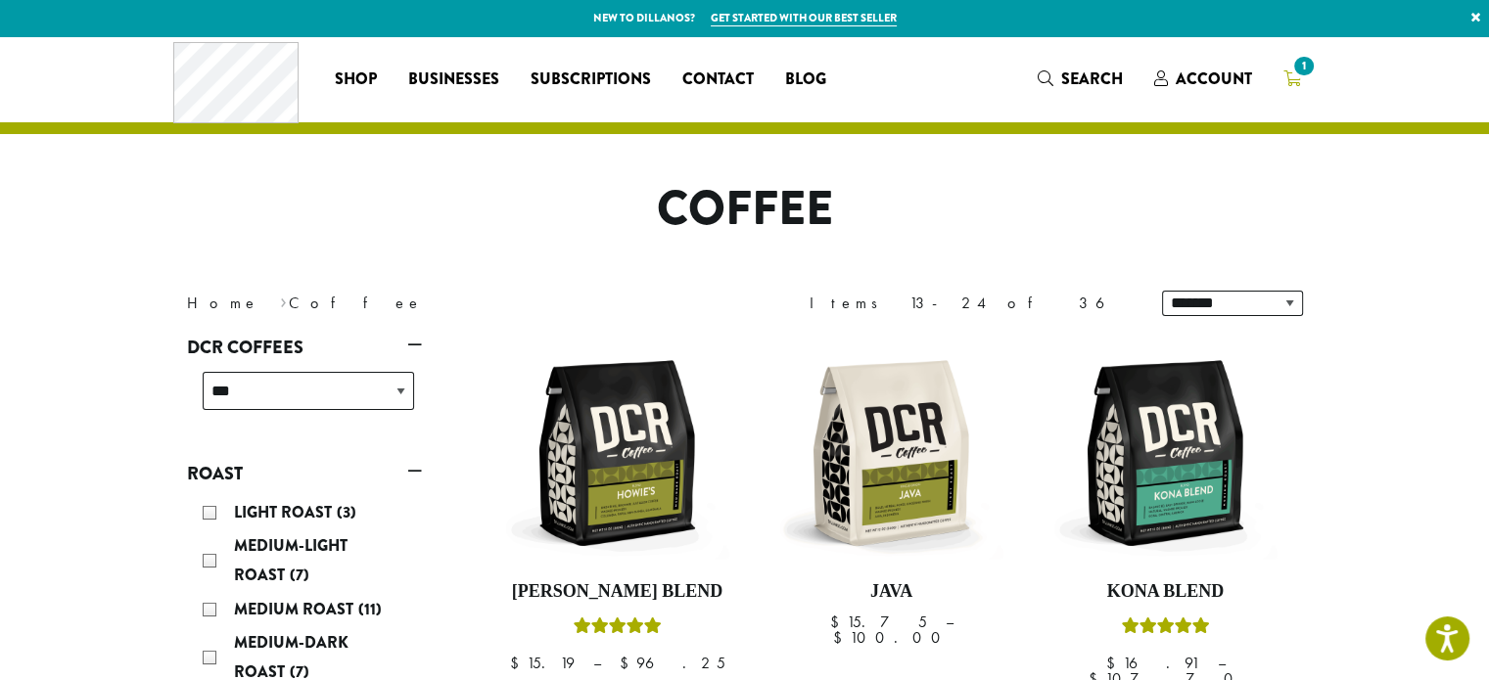
click at [1309, 60] on span "1" at bounding box center [1303, 66] width 26 height 26
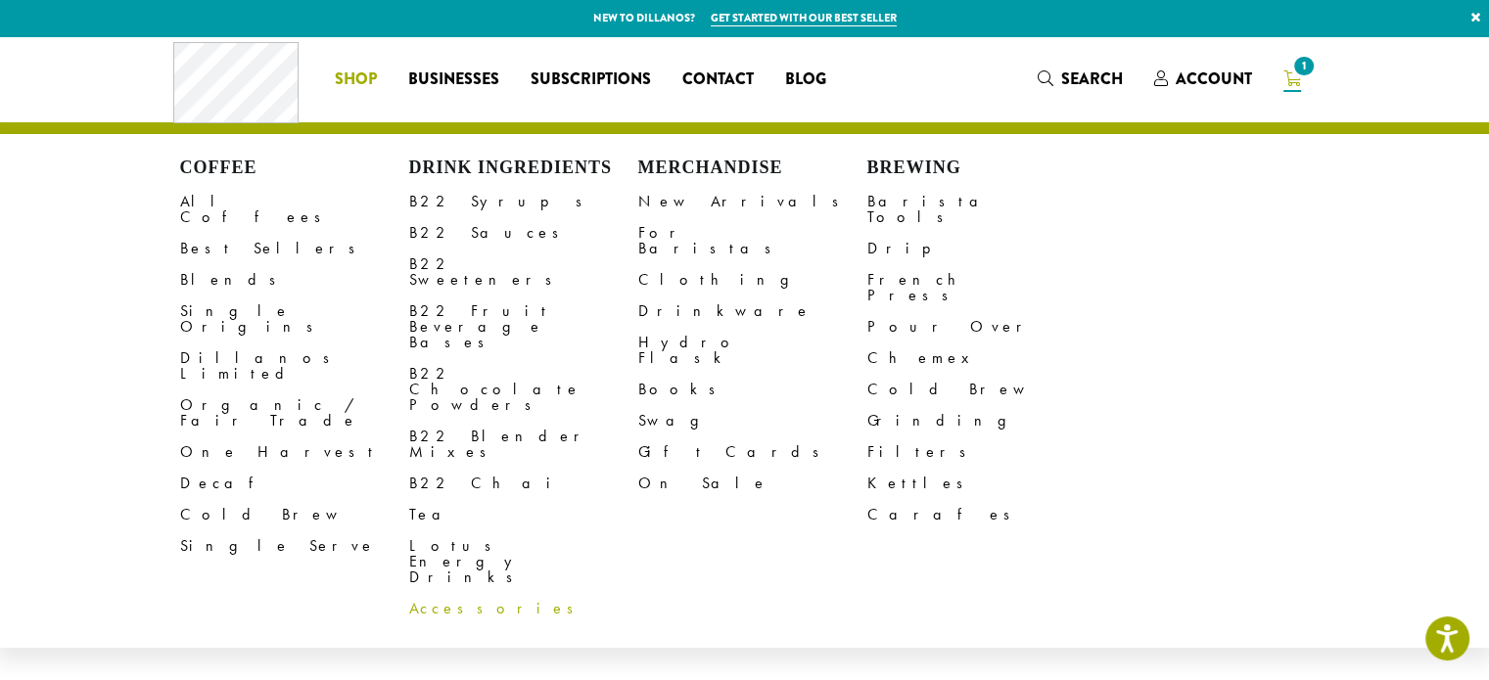
click at [443, 593] on link "Accessories" at bounding box center [523, 608] width 229 height 31
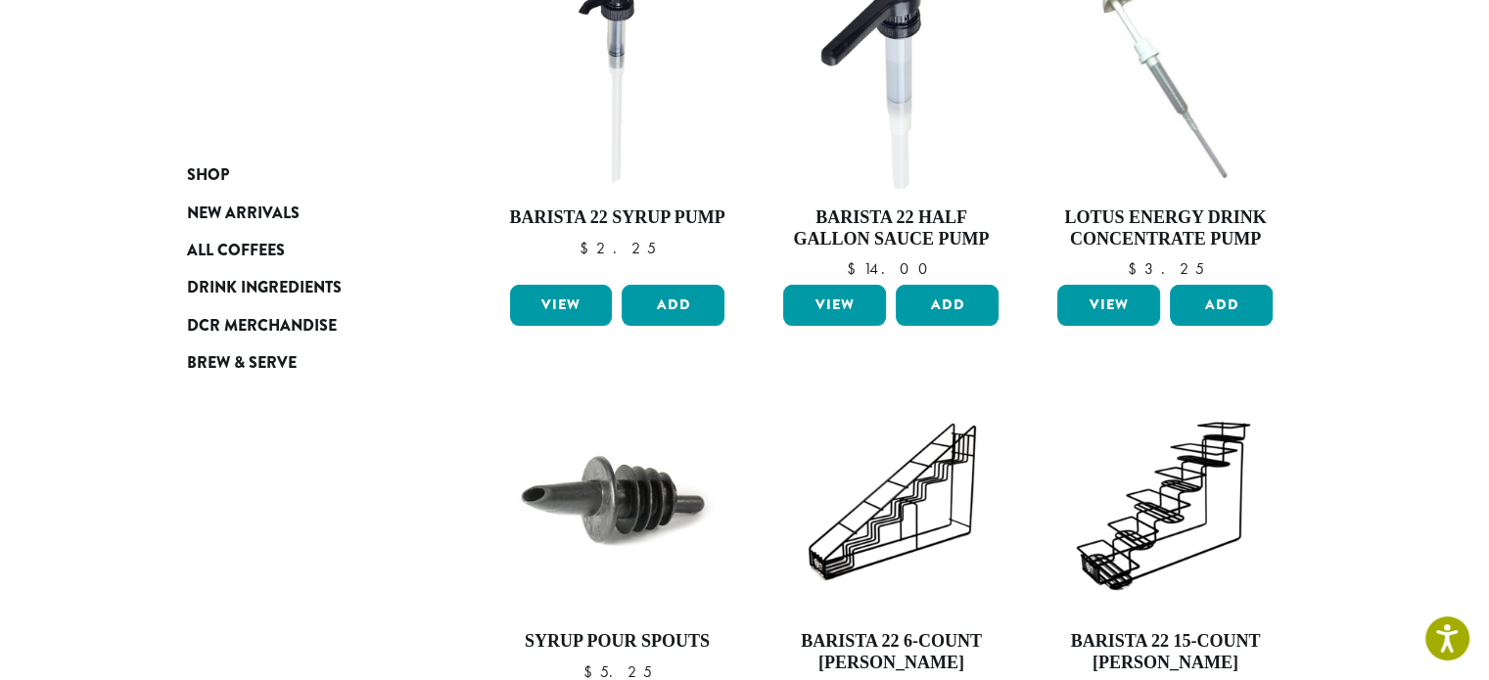
scroll to position [352, 0]
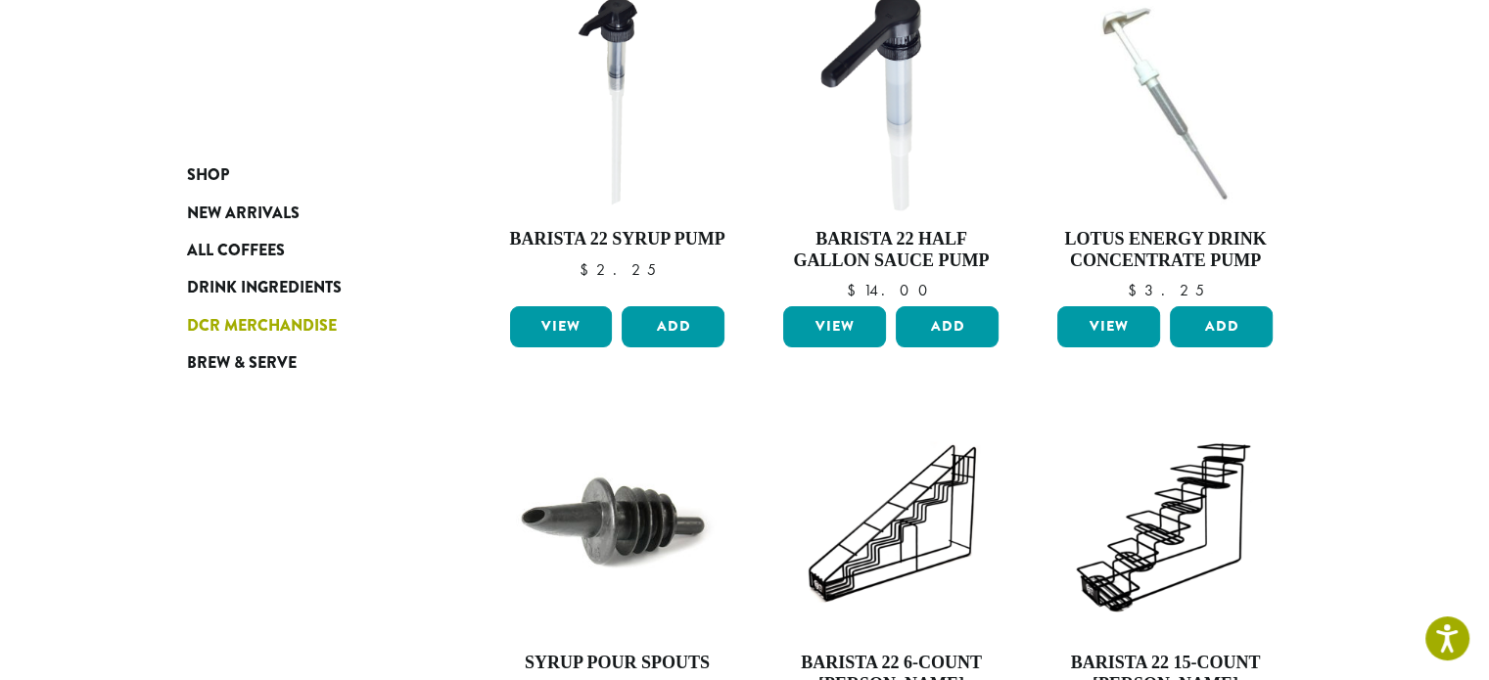
click at [274, 323] on span "DCR Merchandise" at bounding box center [262, 326] width 150 height 24
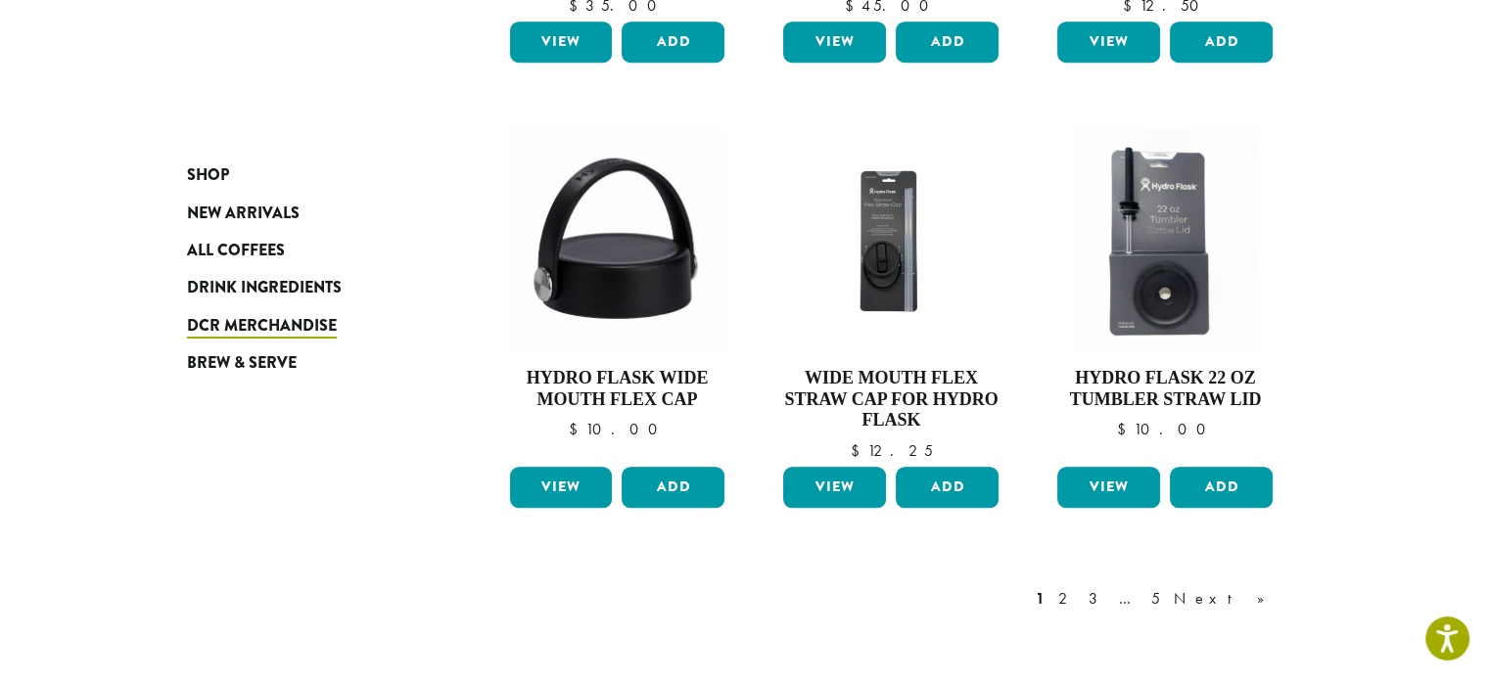
scroll to position [1723, 0]
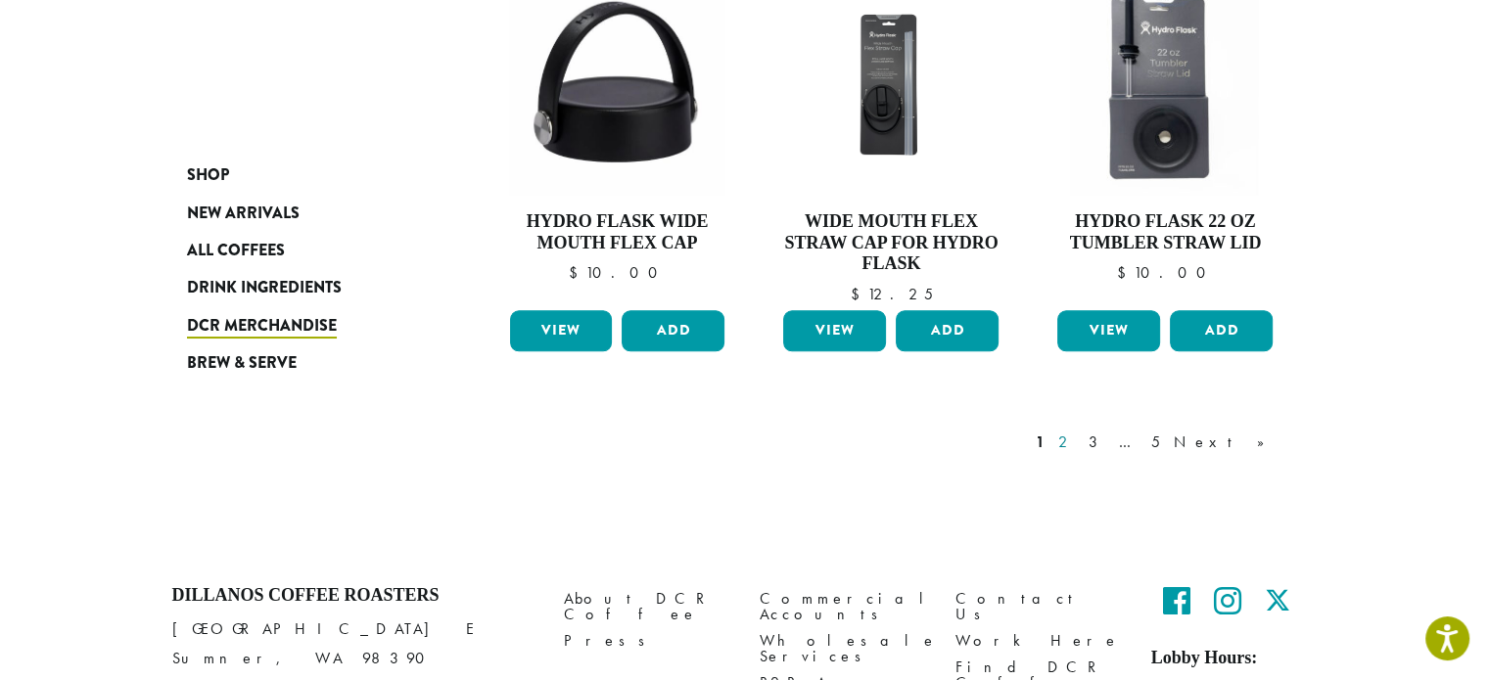
click at [1079, 443] on link "2" at bounding box center [1066, 442] width 24 height 23
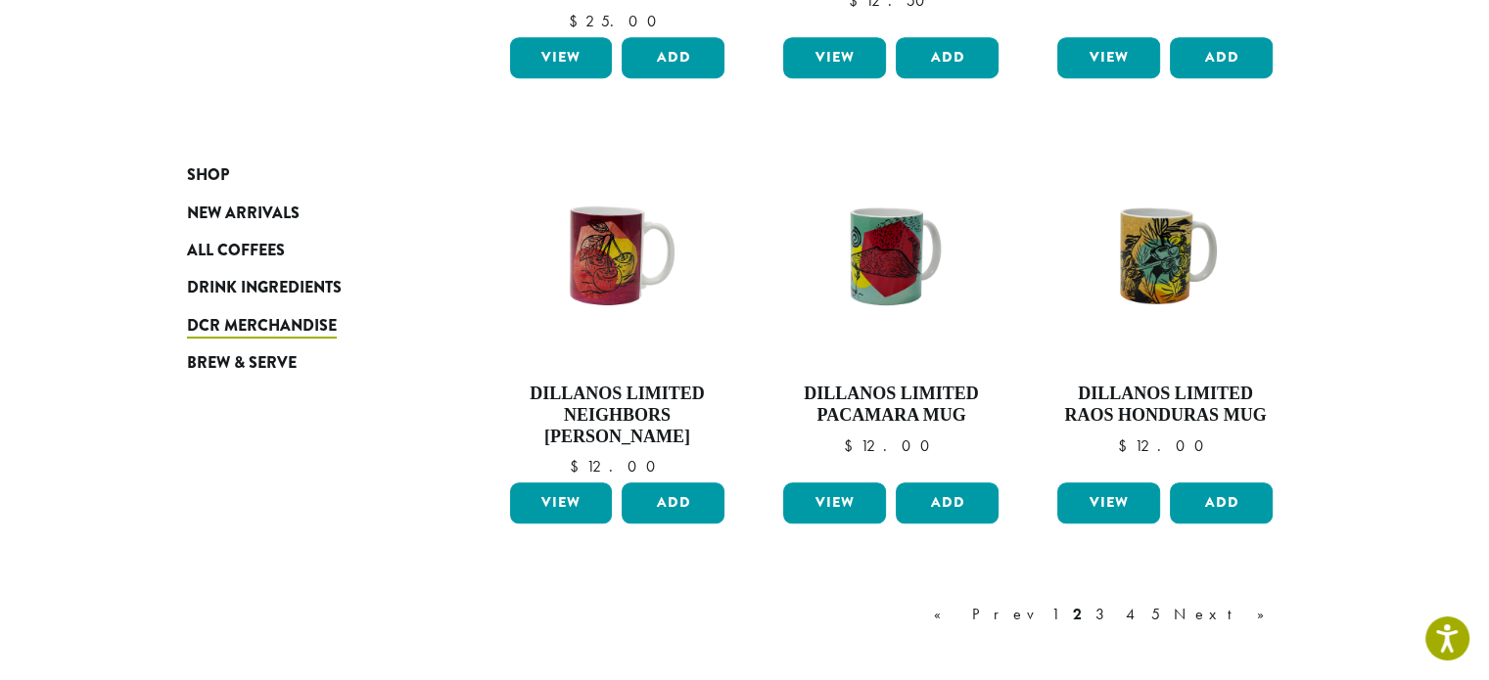
scroll to position [1530, 0]
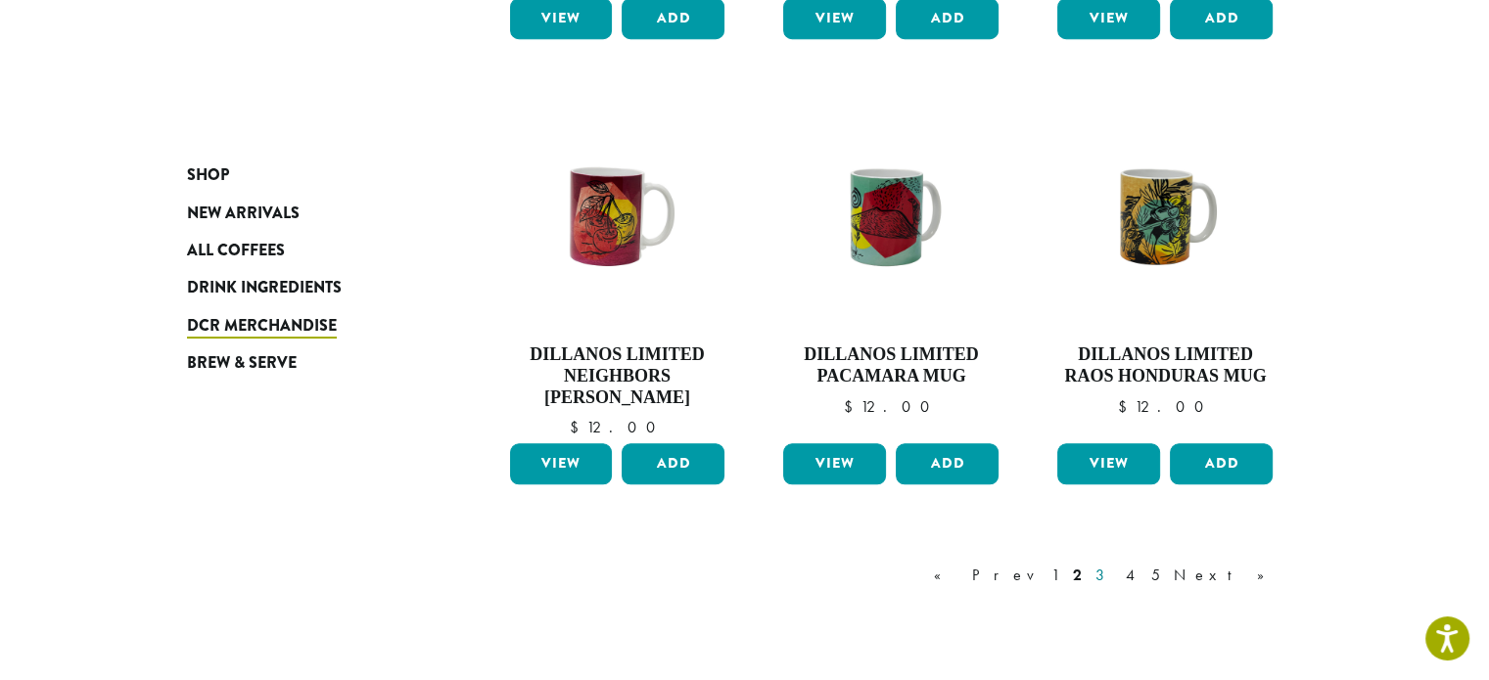
click at [1116, 571] on link "3" at bounding box center [1104, 575] width 24 height 23
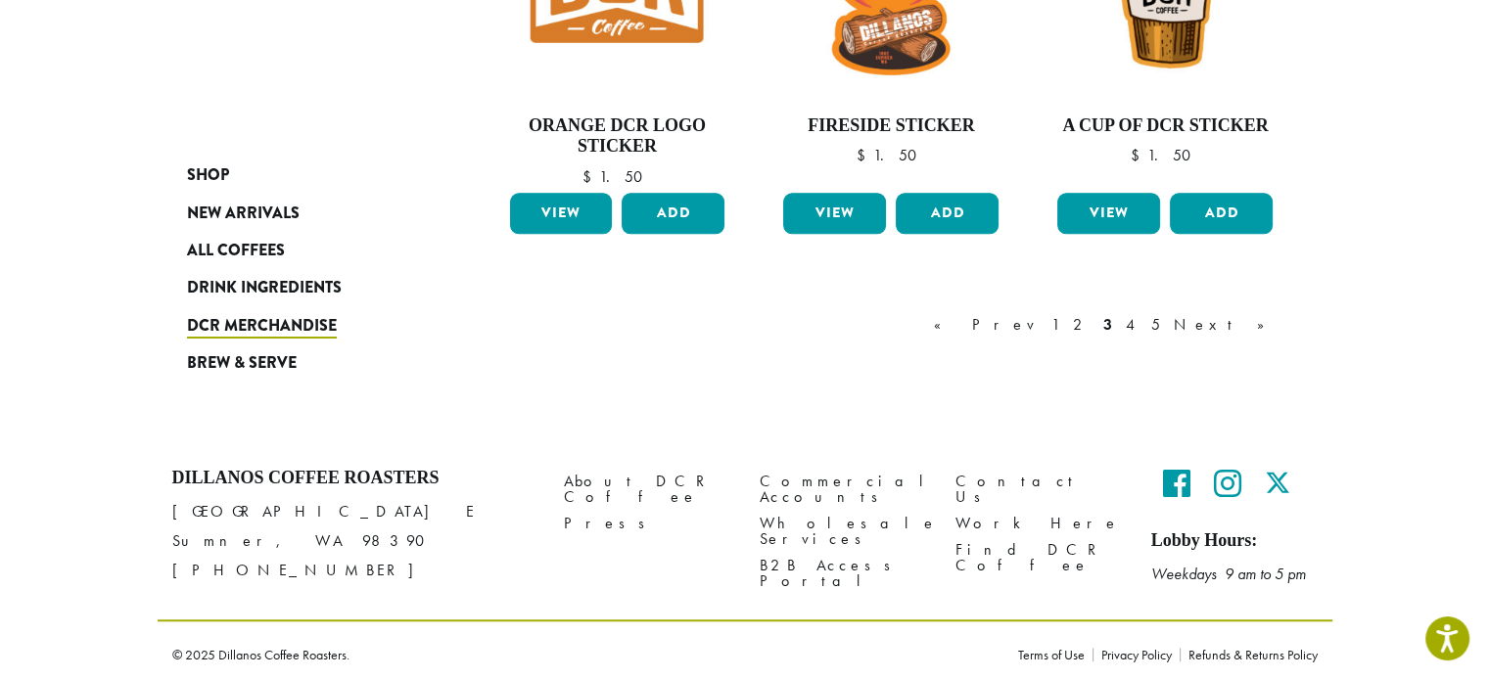
scroll to position [1744, 0]
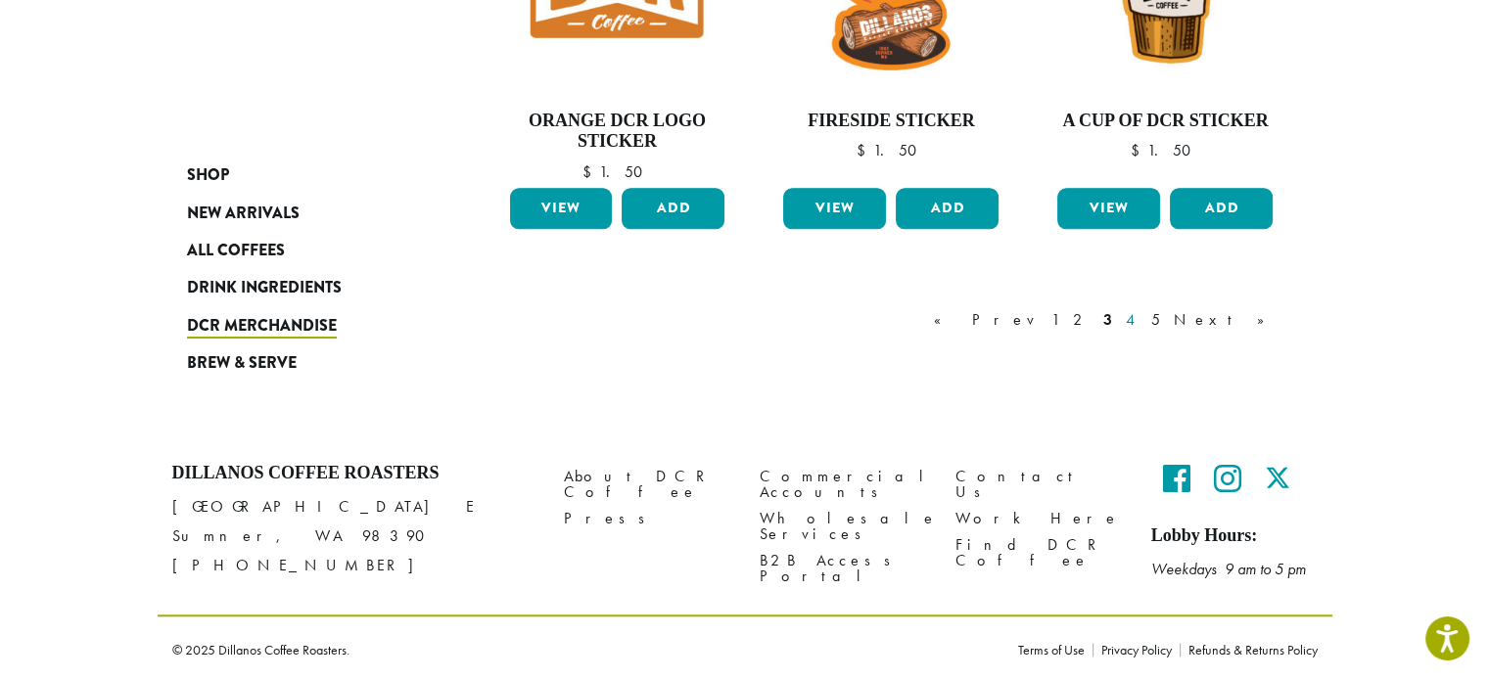
click at [1142, 317] on link "4" at bounding box center [1132, 319] width 20 height 23
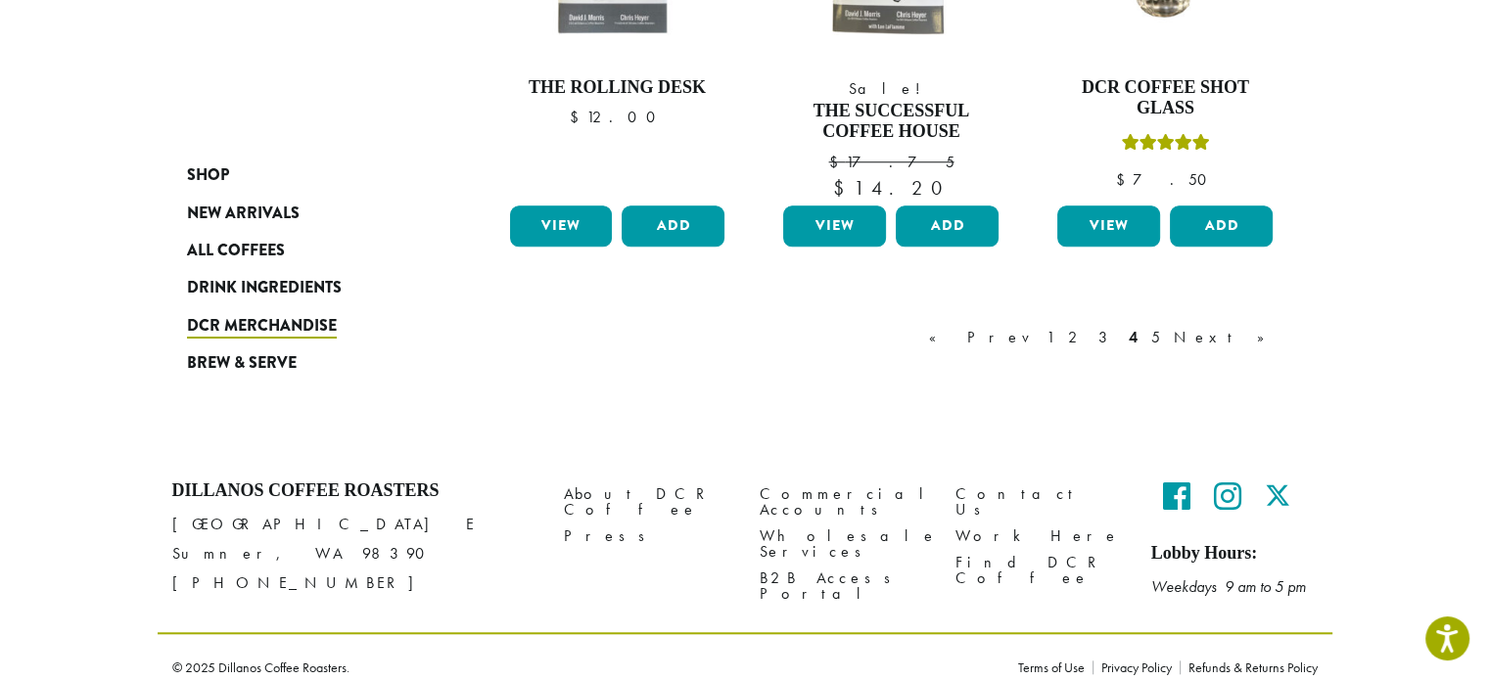
scroll to position [1794, 0]
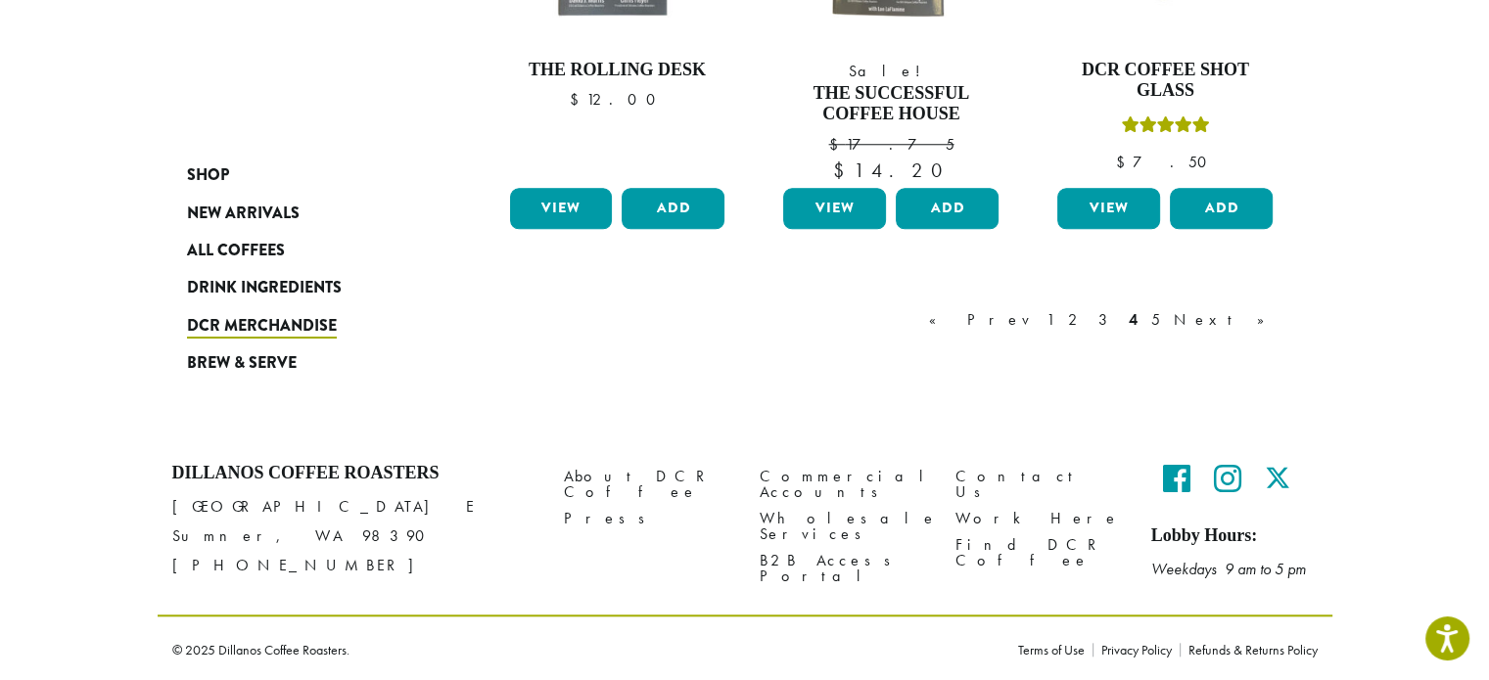
click at [1142, 317] on link "4" at bounding box center [1133, 319] width 17 height 23
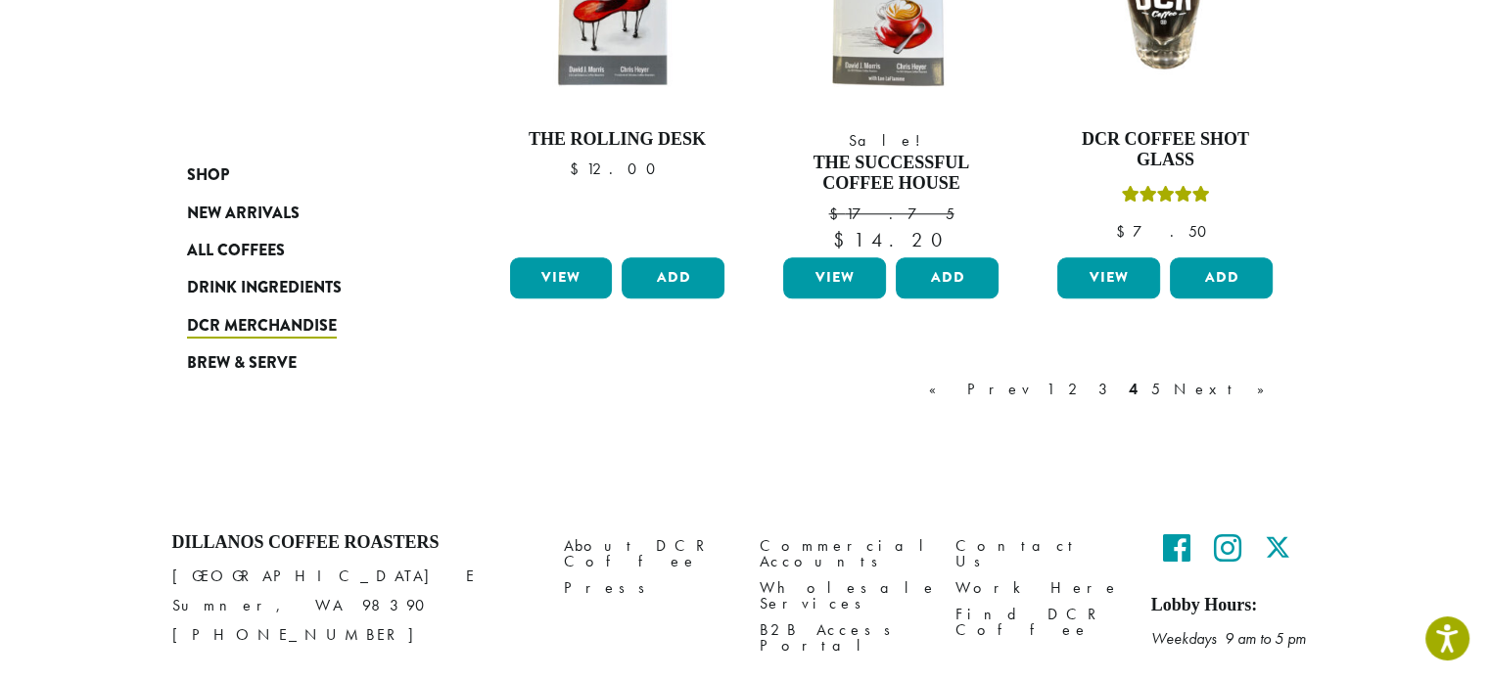
scroll to position [1765, 0]
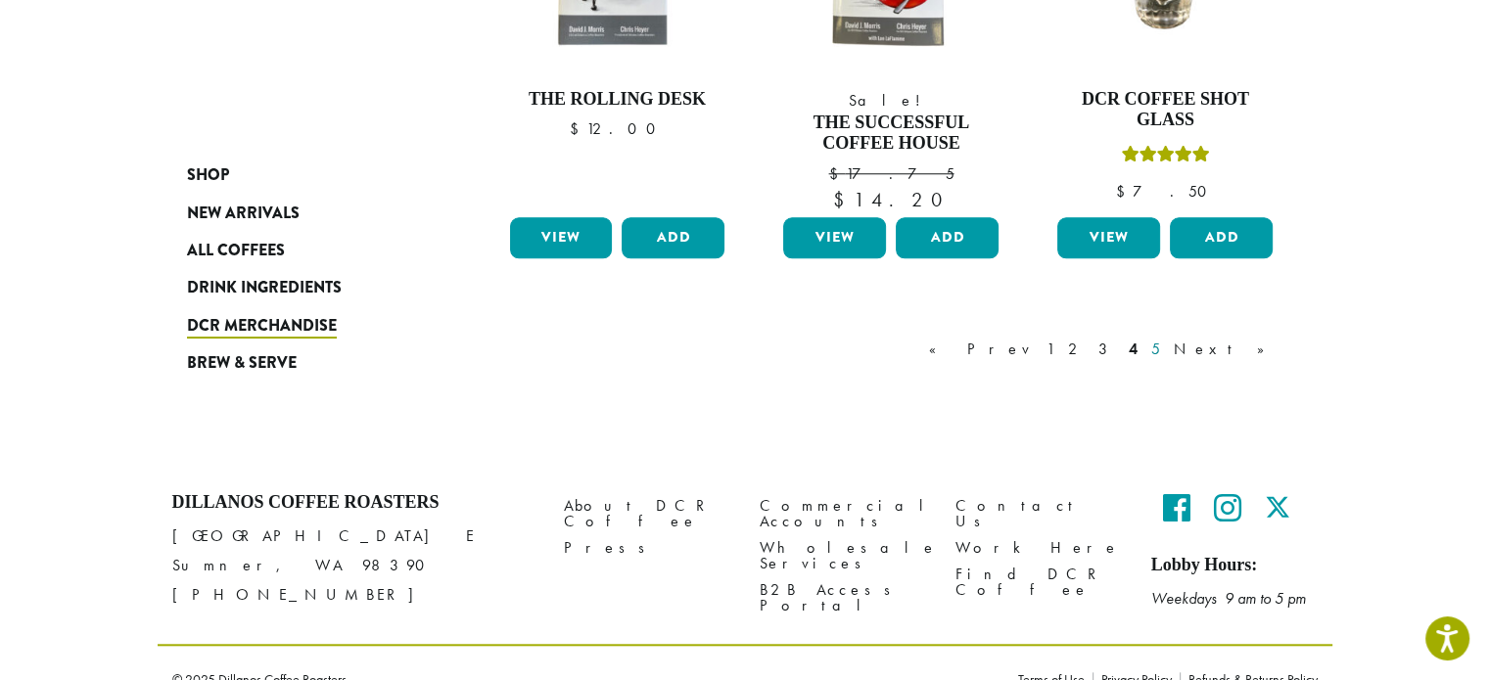
click at [1164, 351] on link "5" at bounding box center [1155, 349] width 17 height 23
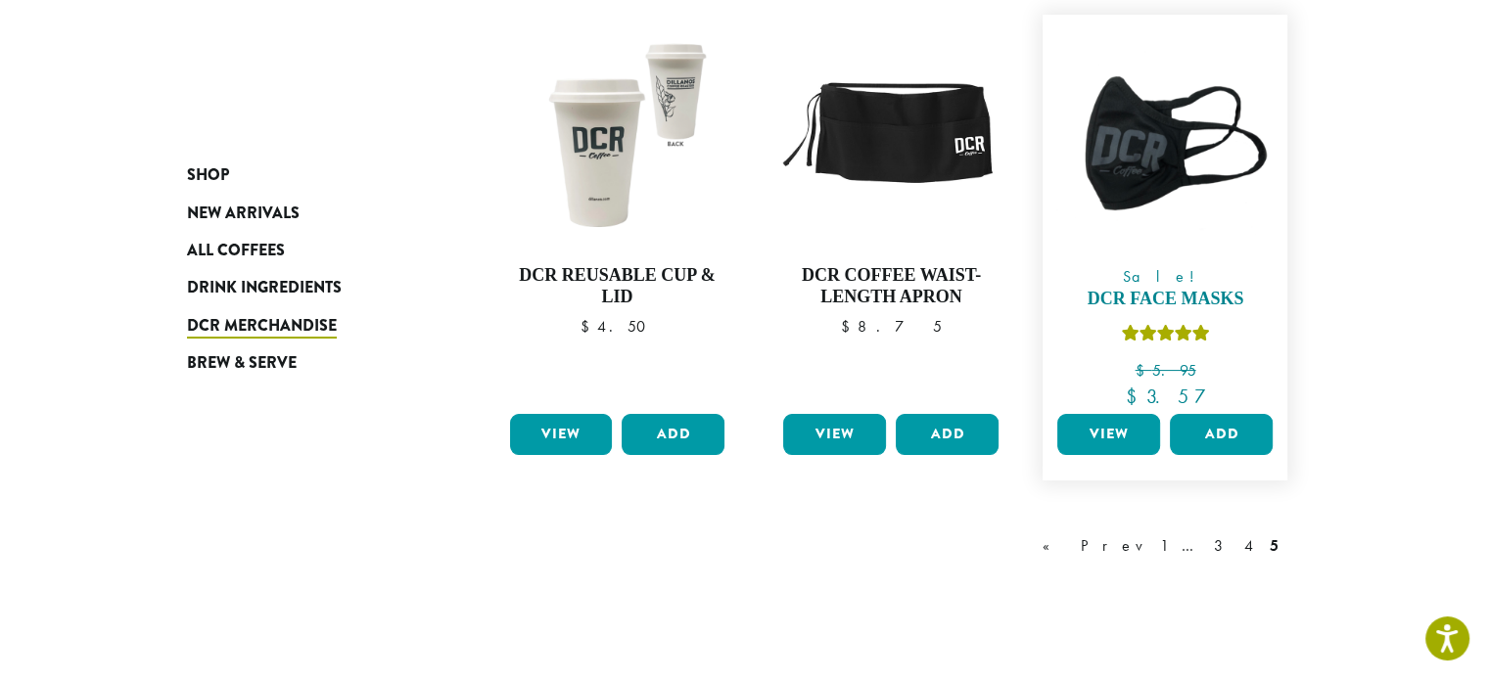
scroll to position [355, 0]
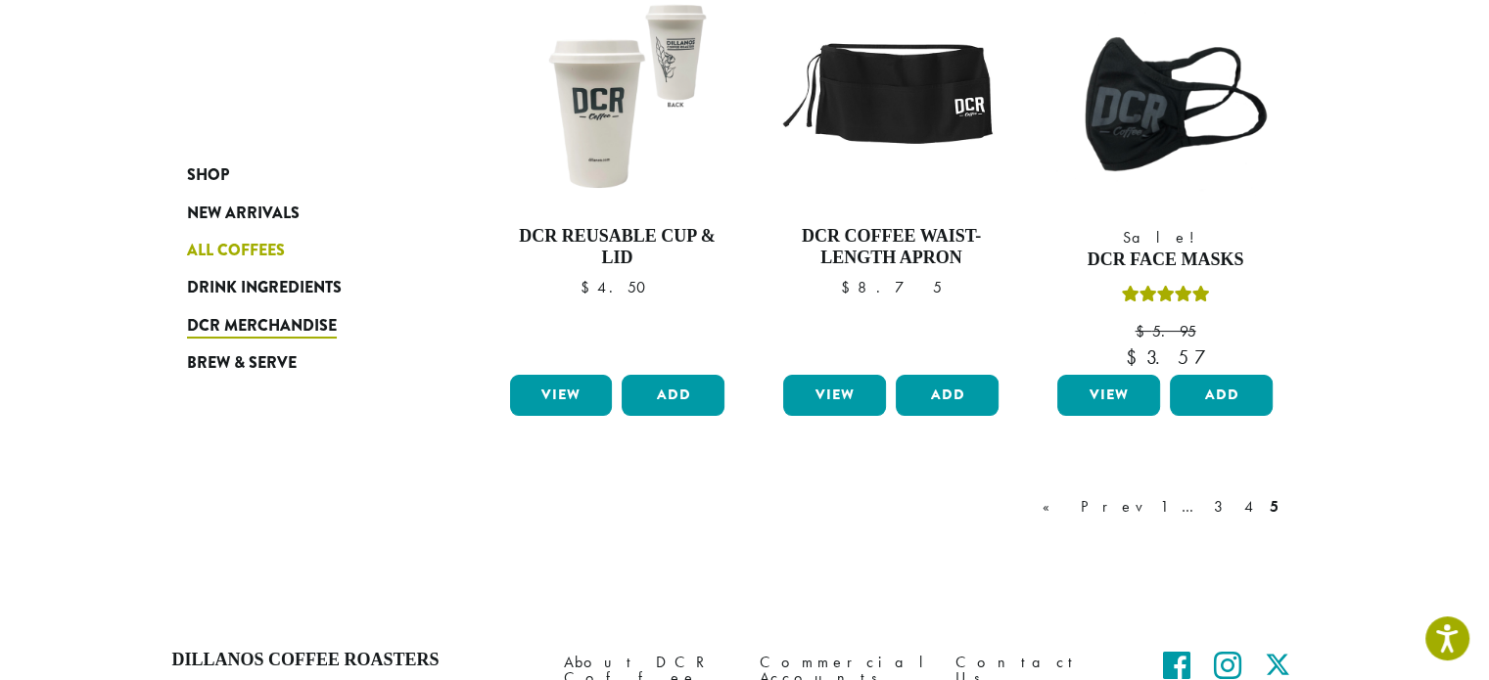
click at [249, 250] on span "All Coffees" at bounding box center [236, 251] width 98 height 24
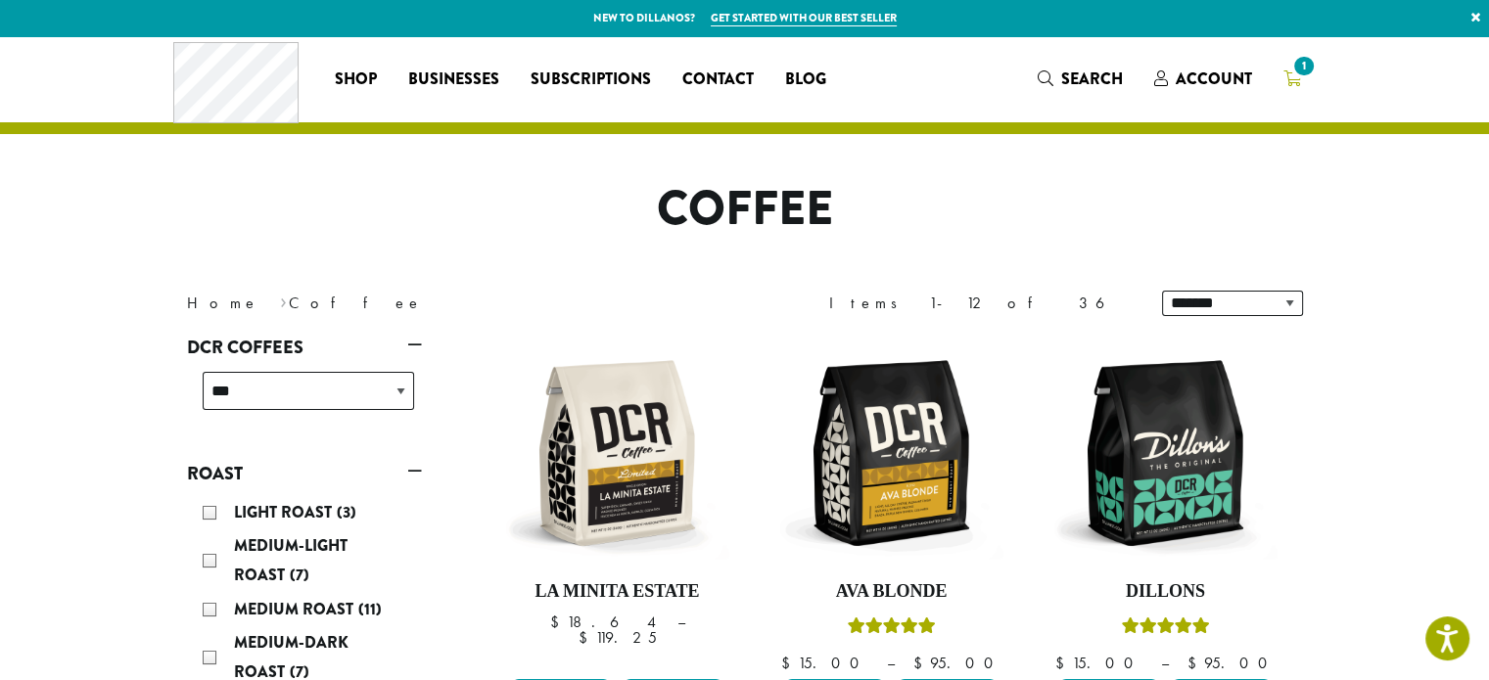
click at [1310, 69] on span "1" at bounding box center [1303, 66] width 26 height 26
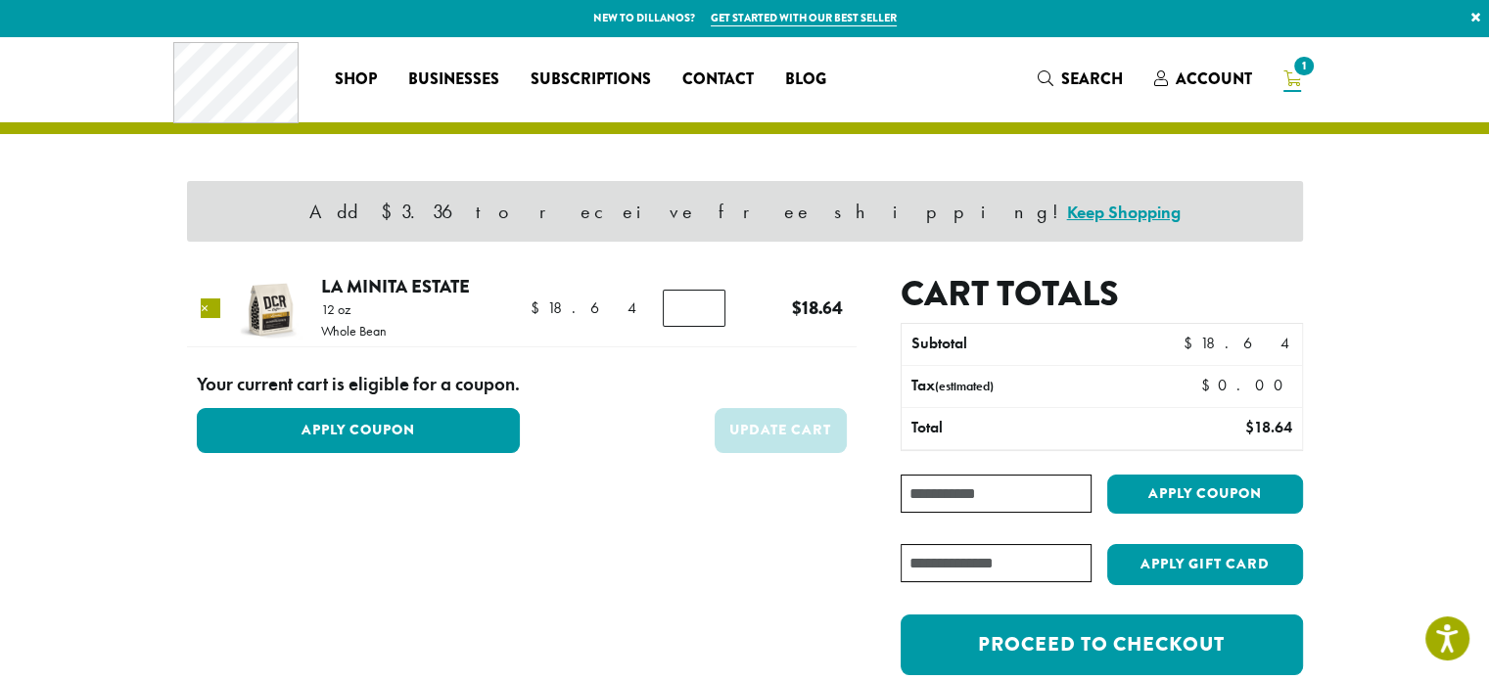
click at [211, 308] on link "×" at bounding box center [211, 309] width 20 height 20
